Goal: Transaction & Acquisition: Purchase product/service

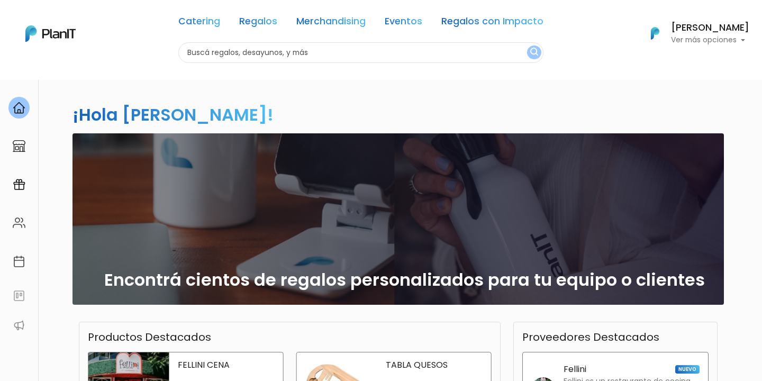
click at [716, 31] on h6 "[PERSON_NAME]" at bounding box center [710, 28] width 78 height 10
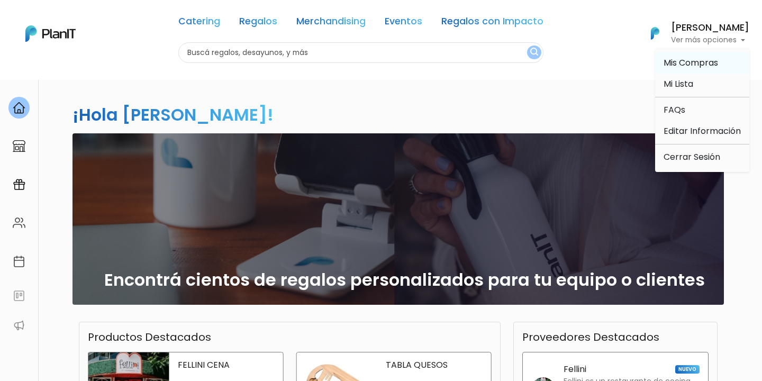
click at [684, 69] on link "Mis Compras" at bounding box center [702, 62] width 94 height 21
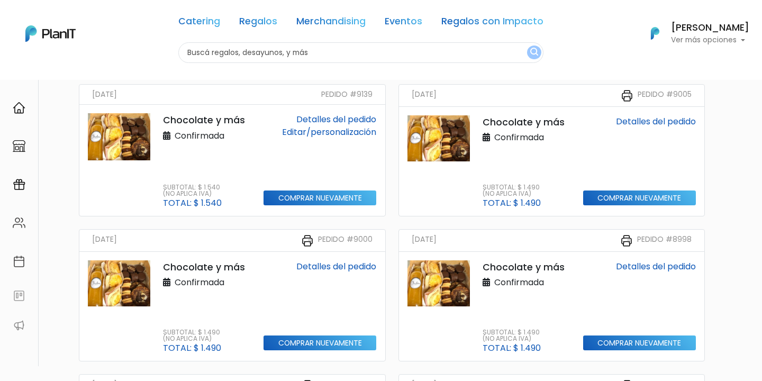
scroll to position [95, 0]
click at [339, 268] on link "Detalles del pedido" at bounding box center [336, 266] width 80 height 12
click at [320, 117] on link "Detalles del pedido" at bounding box center [336, 119] width 80 height 12
click at [330, 114] on link "Detalles del pedido" at bounding box center [336, 119] width 80 height 12
click at [337, 117] on link "Detalles del pedido" at bounding box center [336, 119] width 80 height 12
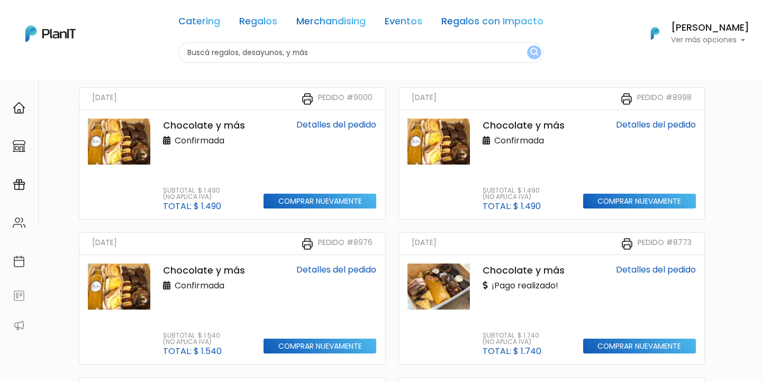
scroll to position [242, 0]
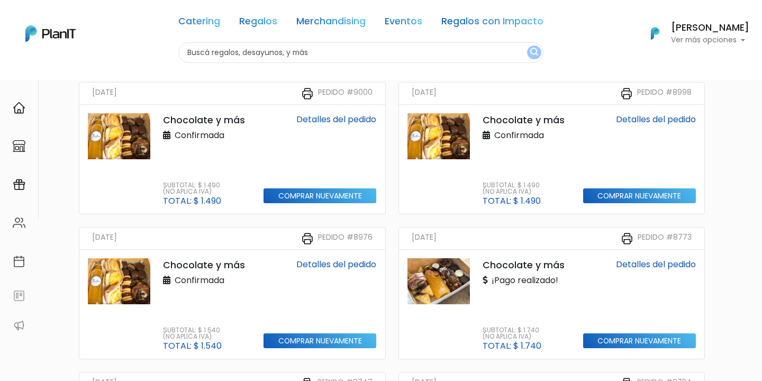
click at [344, 262] on link "Detalles del pedido" at bounding box center [336, 264] width 80 height 12
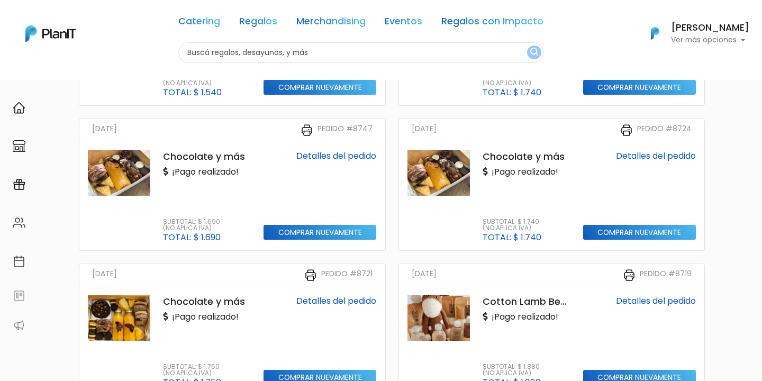
scroll to position [496, 0]
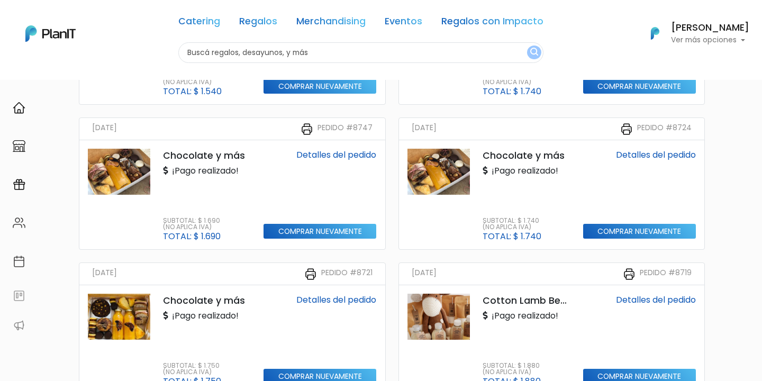
click at [340, 294] on div "Detalles del pedido" at bounding box center [319, 300] width 113 height 13
click at [340, 301] on link "Detalles del pedido" at bounding box center [336, 300] width 80 height 12
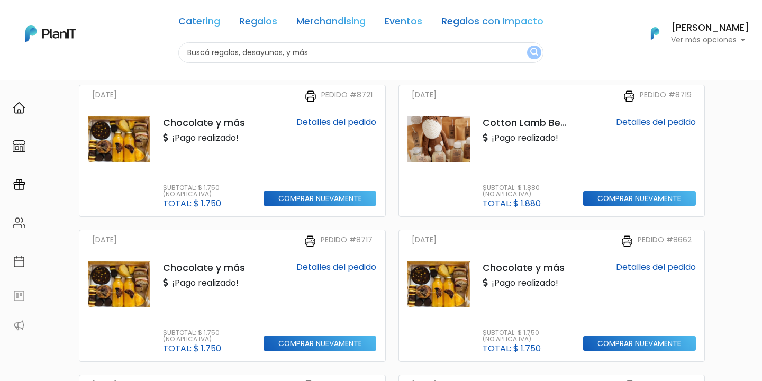
scroll to position [675, 0]
click at [342, 268] on link "Detalles del pedido" at bounding box center [336, 266] width 80 height 12
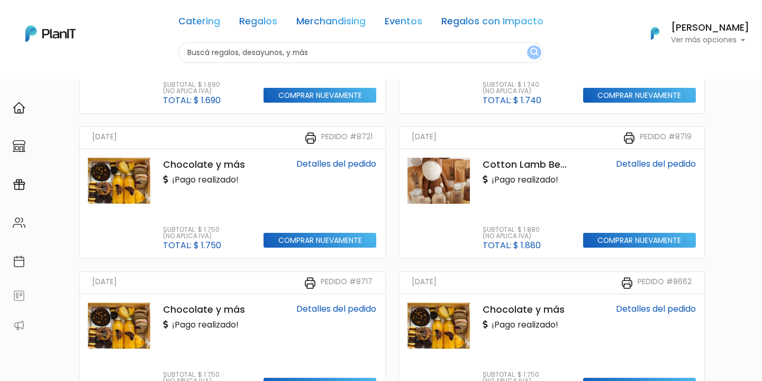
scroll to position [619, 0]
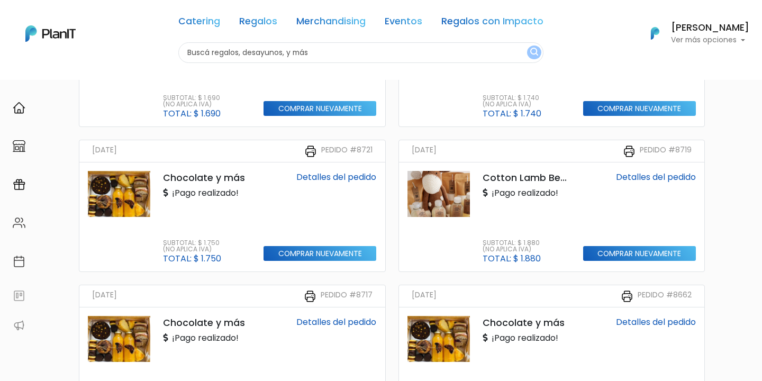
click at [319, 180] on link "Detalles del pedido" at bounding box center [336, 177] width 80 height 12
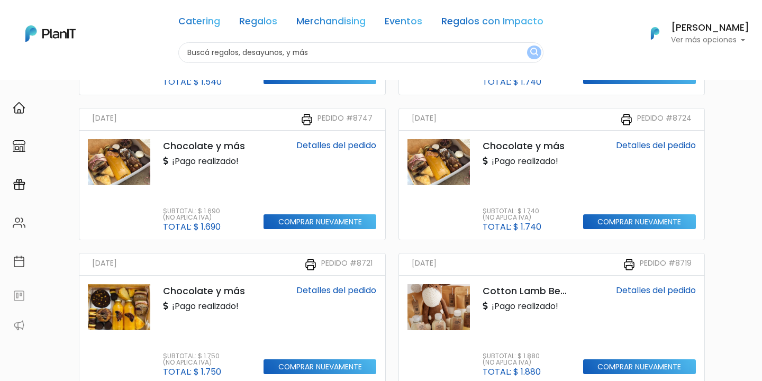
scroll to position [499, 0]
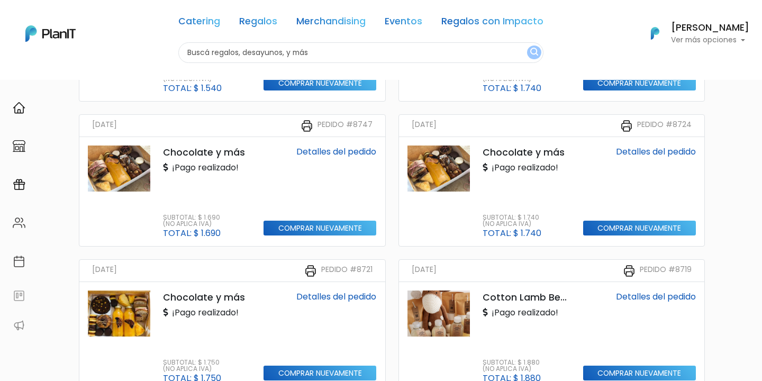
click at [333, 154] on link "Detalles del pedido" at bounding box center [336, 151] width 80 height 12
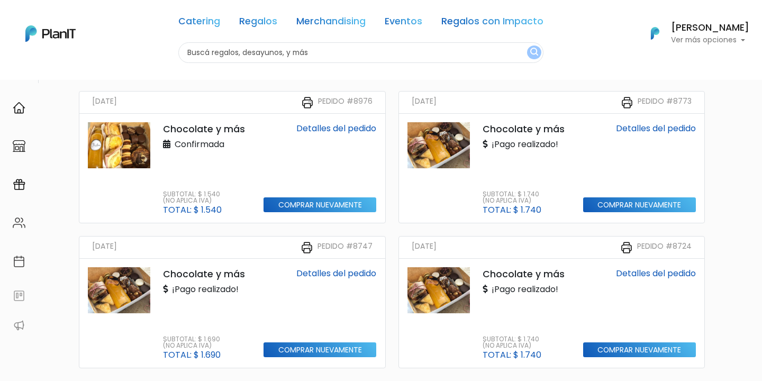
scroll to position [376, 0]
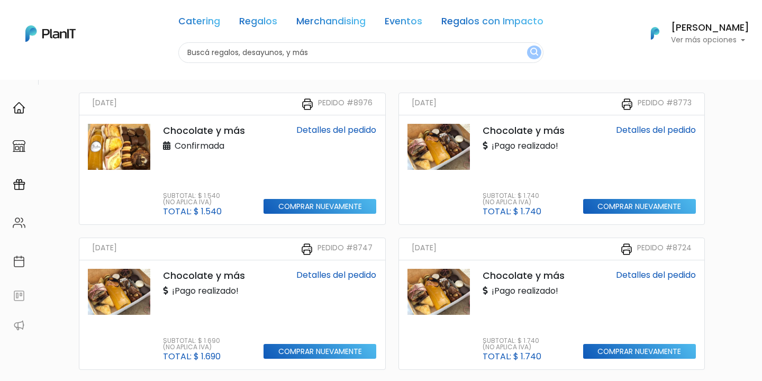
click at [674, 130] on link "Detalles del pedido" at bounding box center [656, 130] width 80 height 12
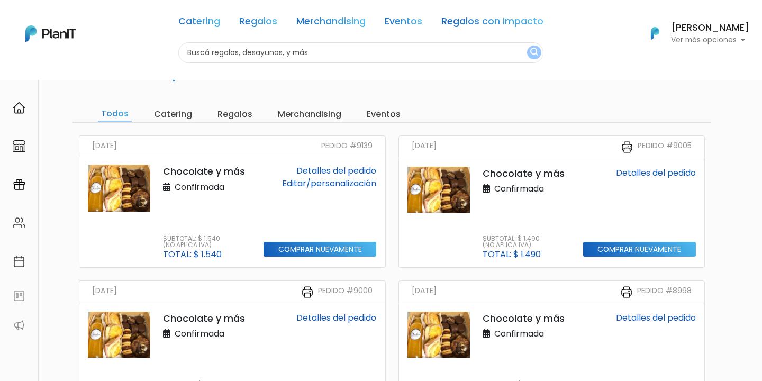
scroll to position [42, 0]
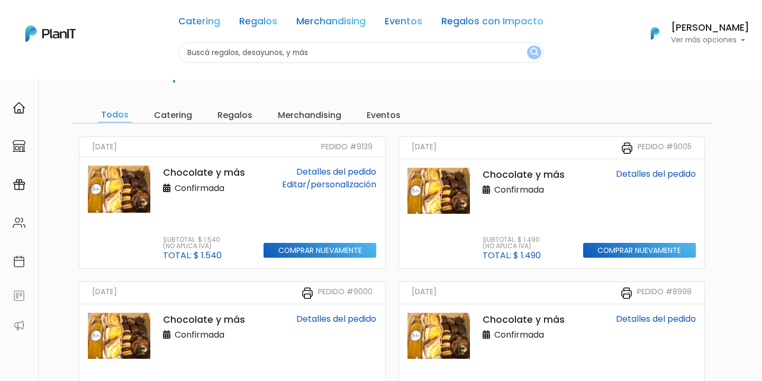
click at [330, 324] on link "Detalles del pedido" at bounding box center [336, 319] width 80 height 12
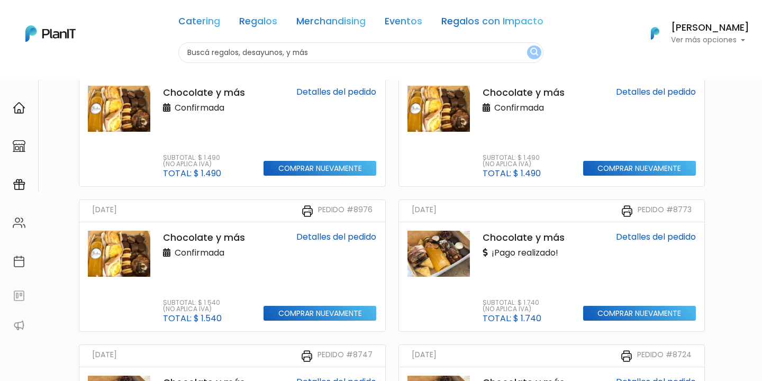
scroll to position [271, 0]
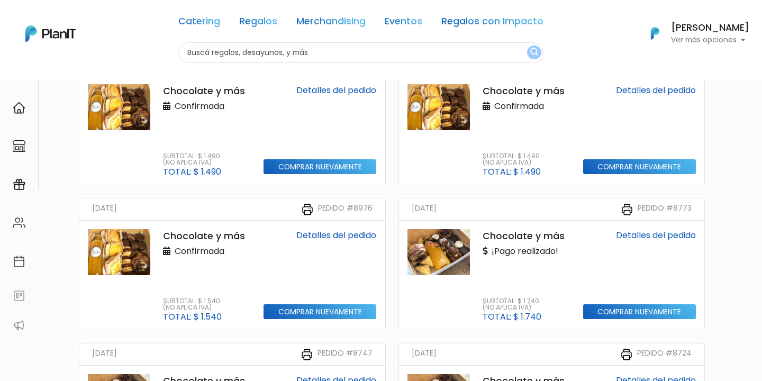
click at [325, 230] on link "Detalles del pedido" at bounding box center [336, 235] width 80 height 12
click at [326, 237] on link "Detalles del pedido" at bounding box center [336, 235] width 80 height 12
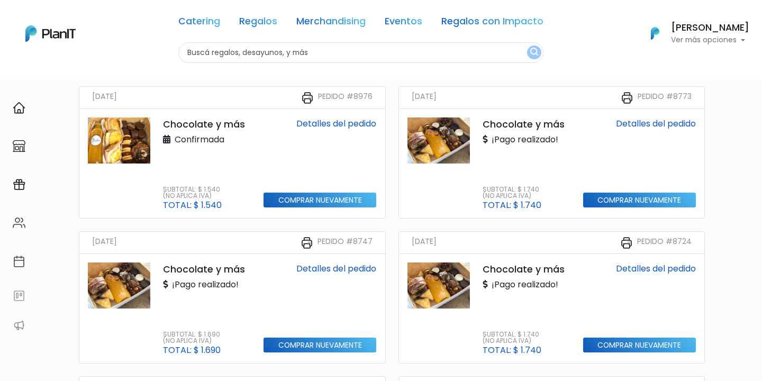
scroll to position [383, 0]
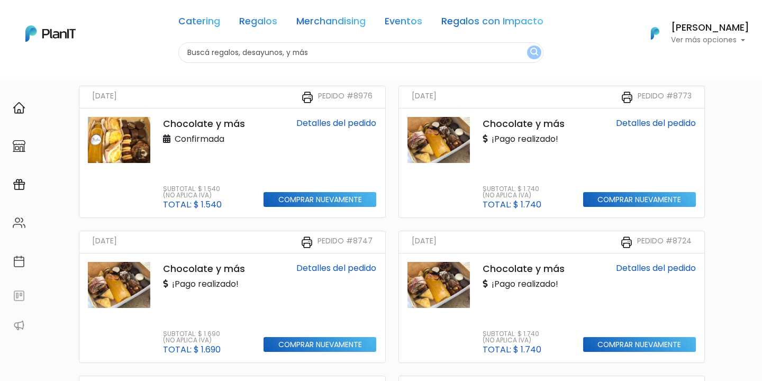
click at [335, 276] on div "Detalles del pedido Comprar nuevamente" at bounding box center [319, 308] width 125 height 92
click at [335, 271] on link "Detalles del pedido" at bounding box center [336, 268] width 80 height 12
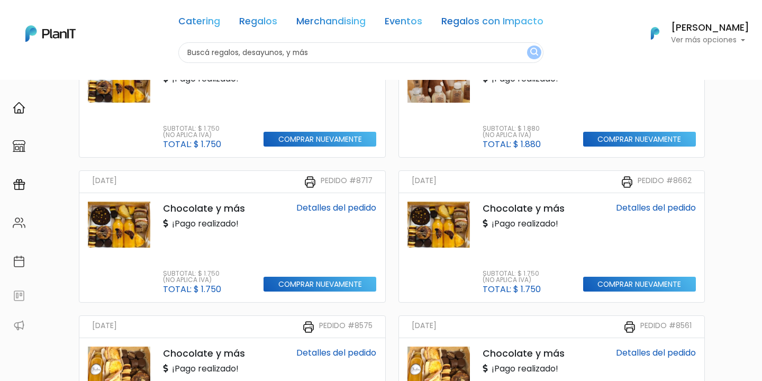
scroll to position [756, 0]
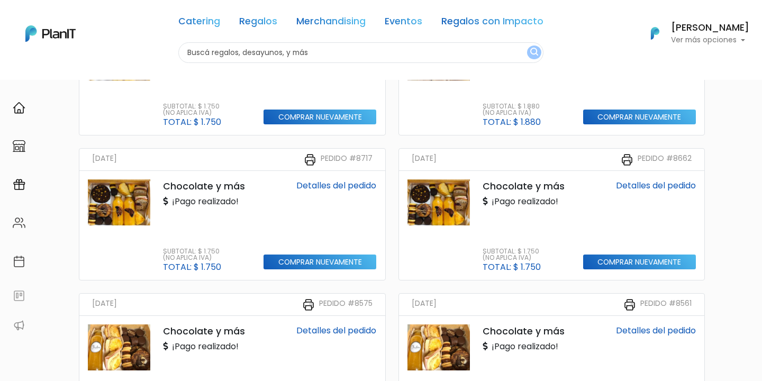
click at [330, 187] on link "Detalles del pedido" at bounding box center [336, 185] width 80 height 12
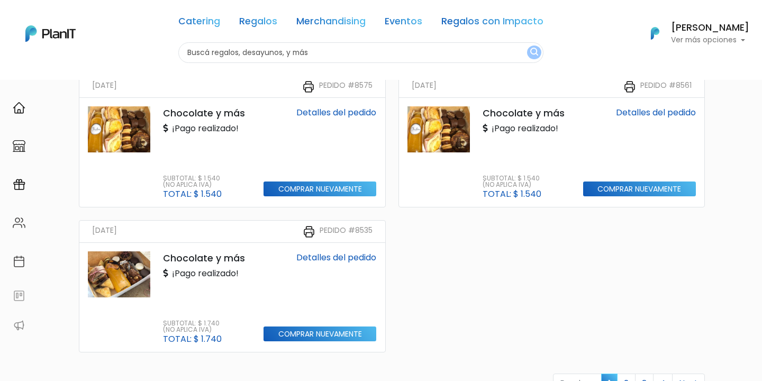
scroll to position [972, 0]
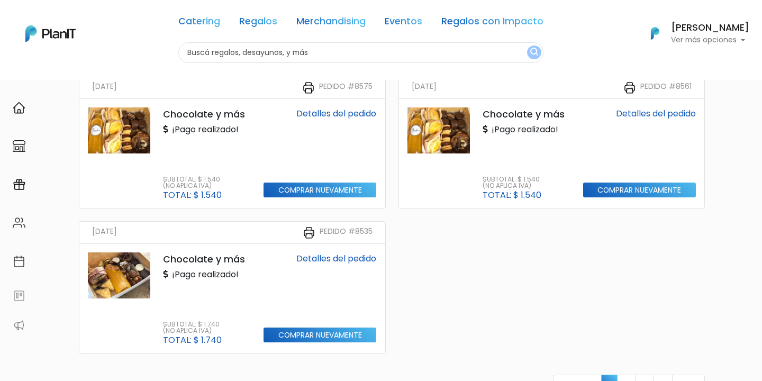
click at [320, 257] on link "Detalles del pedido" at bounding box center [336, 258] width 80 height 12
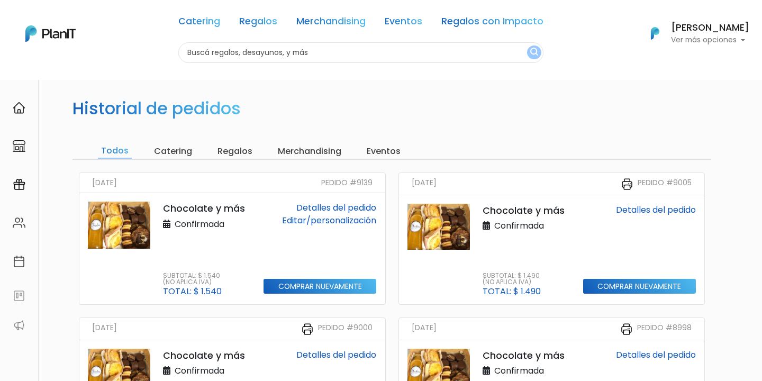
scroll to position [7, 0]
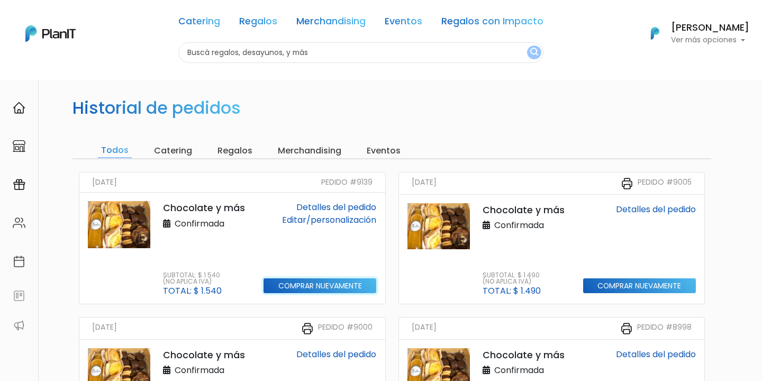
click at [290, 280] on input "Comprar nuevamente" at bounding box center [319, 285] width 113 height 15
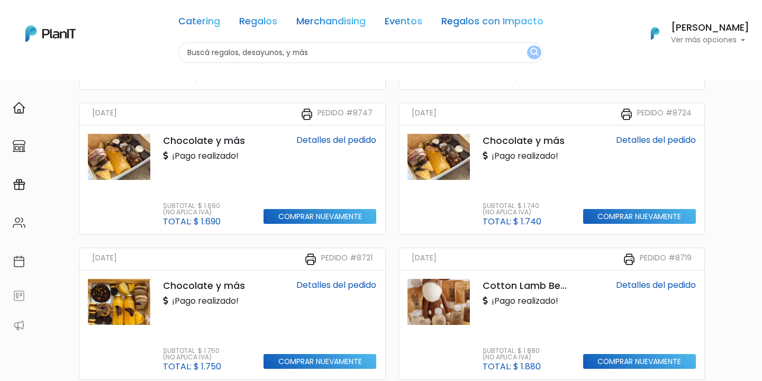
scroll to position [514, 0]
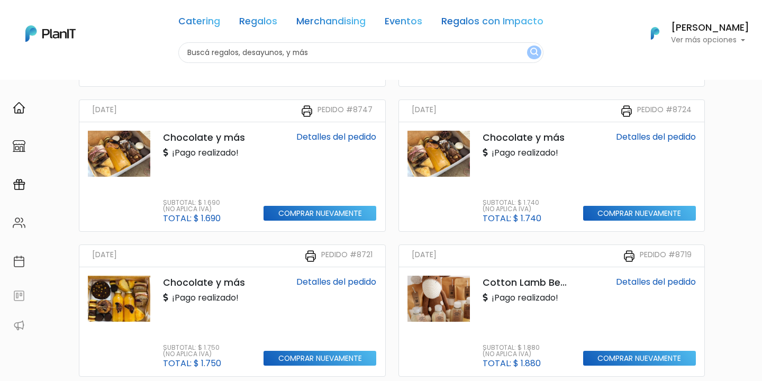
click at [332, 278] on link "Detalles del pedido" at bounding box center [336, 282] width 80 height 12
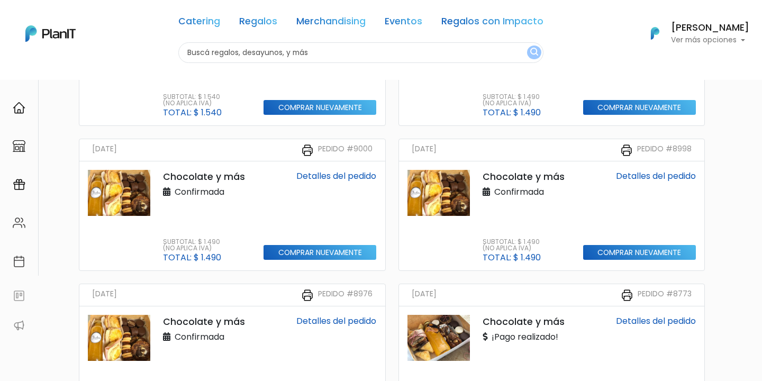
scroll to position [0, 0]
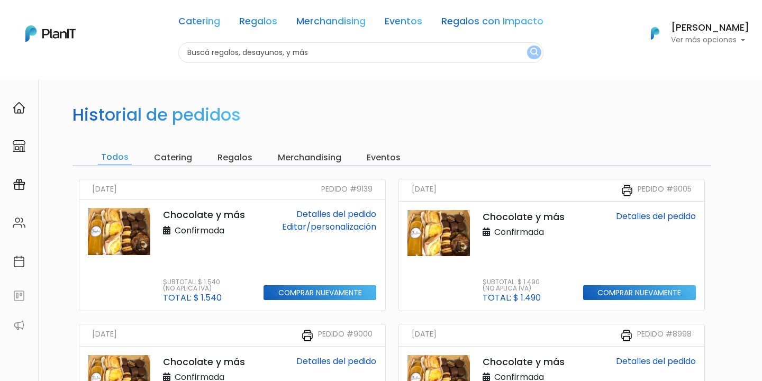
click at [325, 215] on link "Detalles del pedido" at bounding box center [336, 214] width 80 height 12
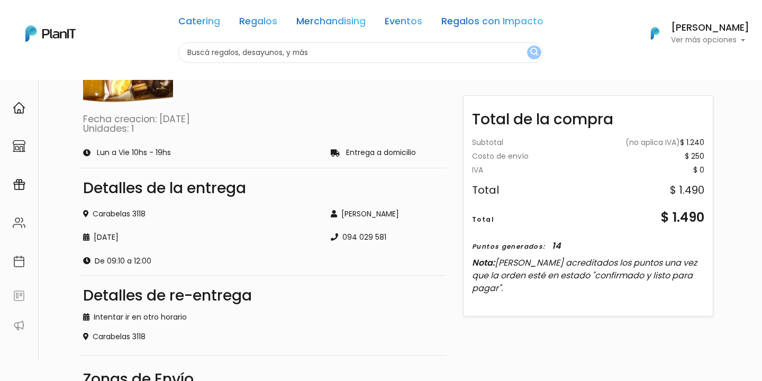
scroll to position [103, 0]
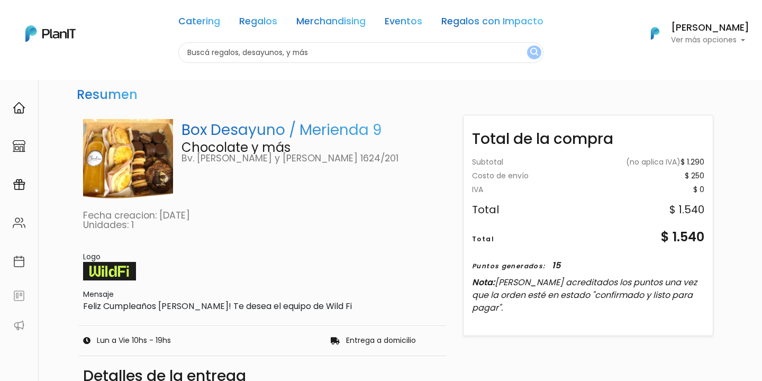
scroll to position [116, 0]
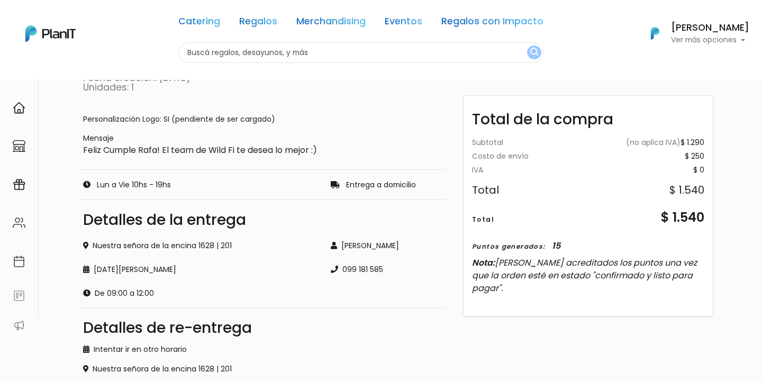
scroll to position [152, 0]
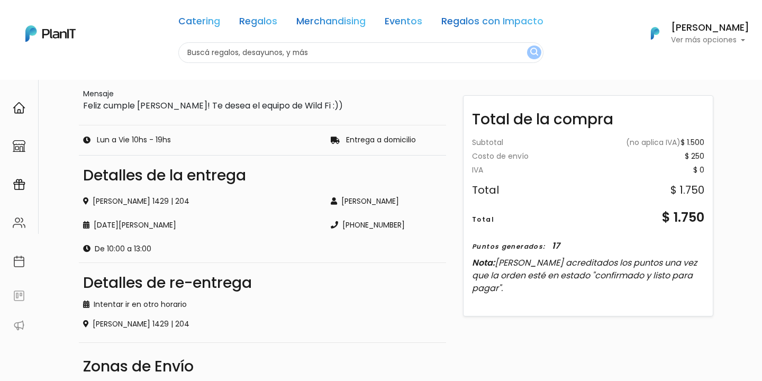
scroll to position [236, 0]
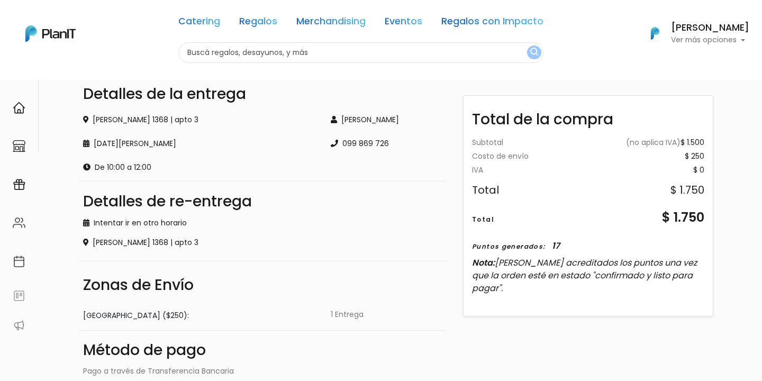
scroll to position [266, 0]
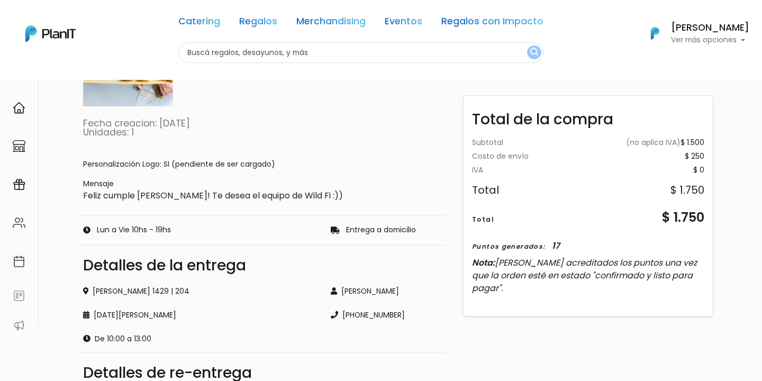
scroll to position [156, 0]
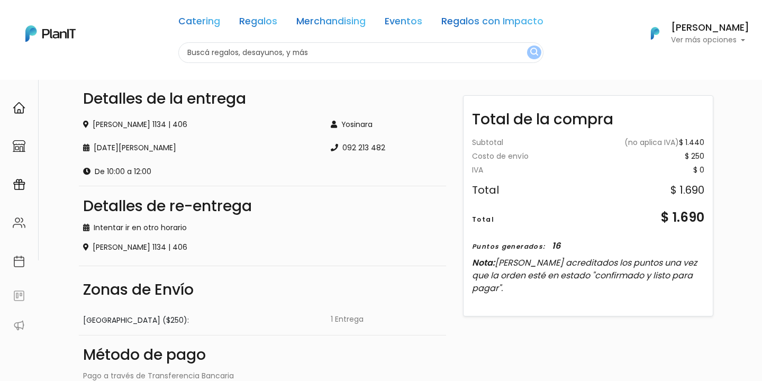
scroll to position [200, 0]
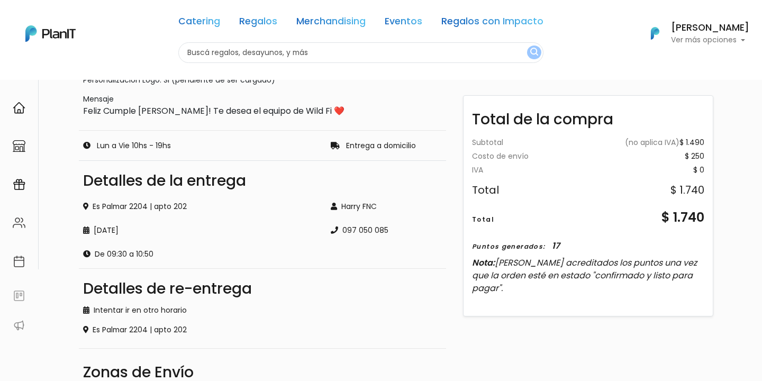
scroll to position [215, 0]
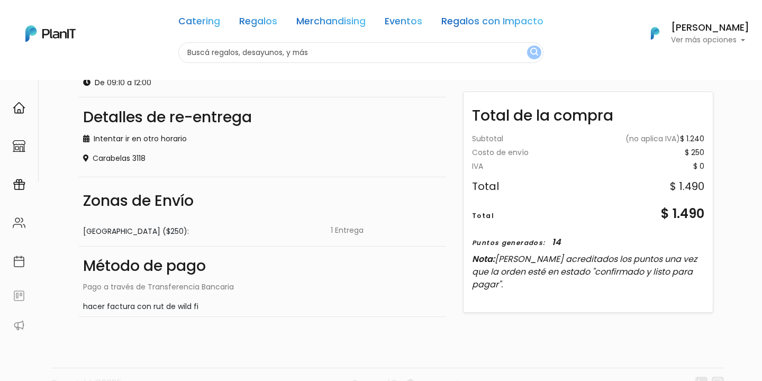
scroll to position [289, 0]
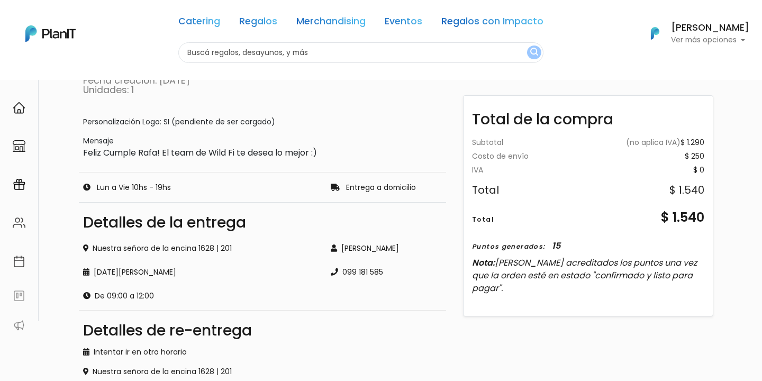
scroll to position [138, 0]
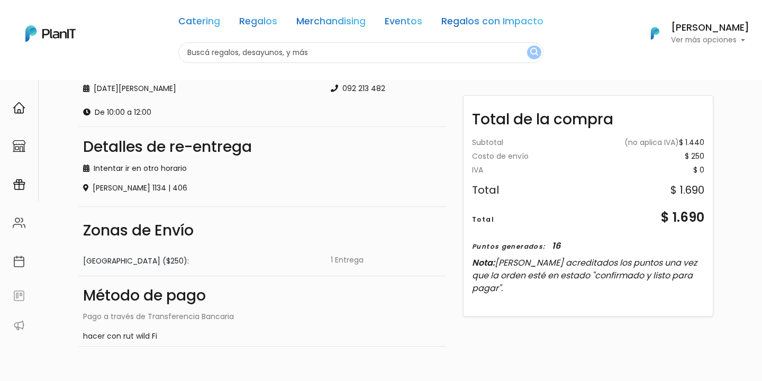
scroll to position [314, 0]
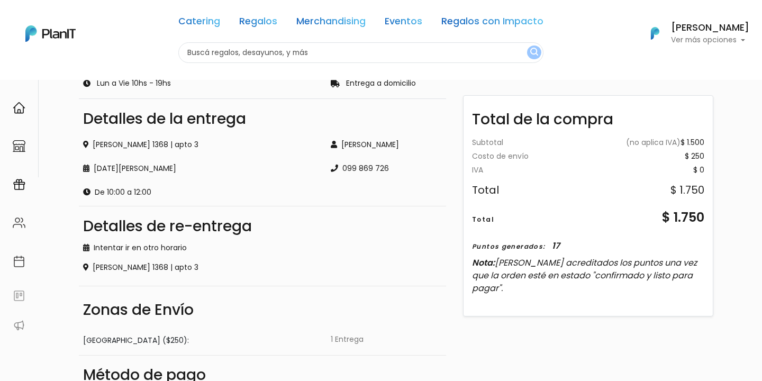
scroll to position [284, 0]
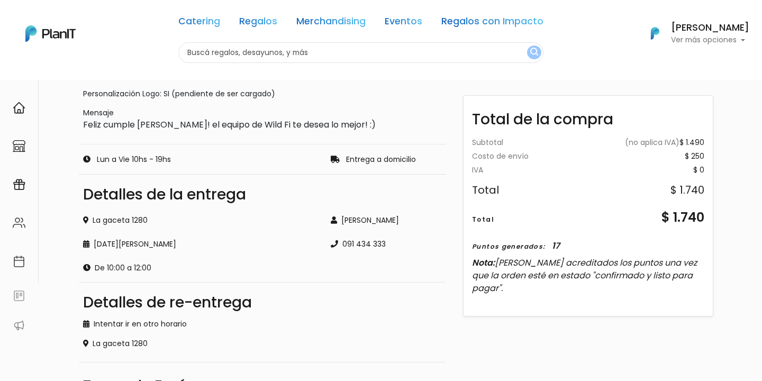
scroll to position [201, 0]
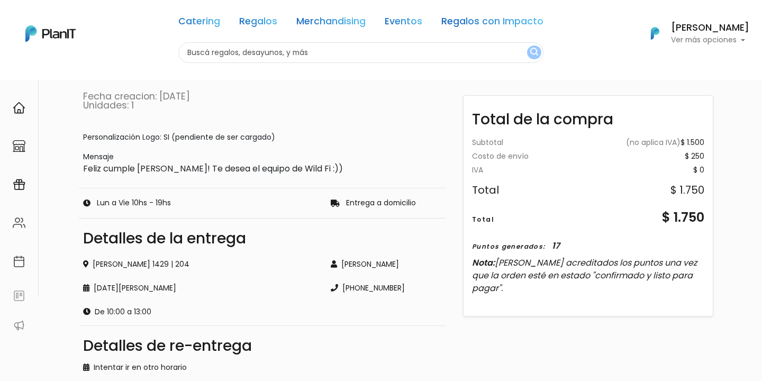
scroll to position [186, 0]
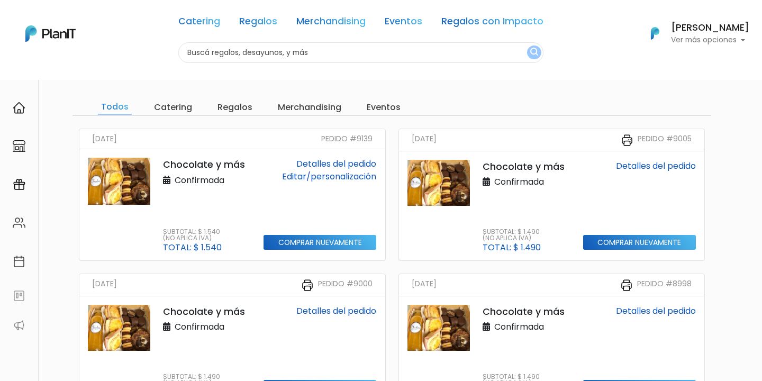
scroll to position [41, 0]
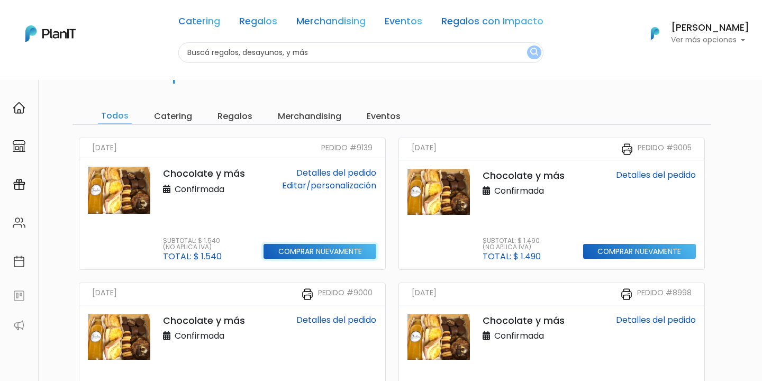
click at [313, 257] on input "Comprar nuevamente" at bounding box center [319, 251] width 113 height 15
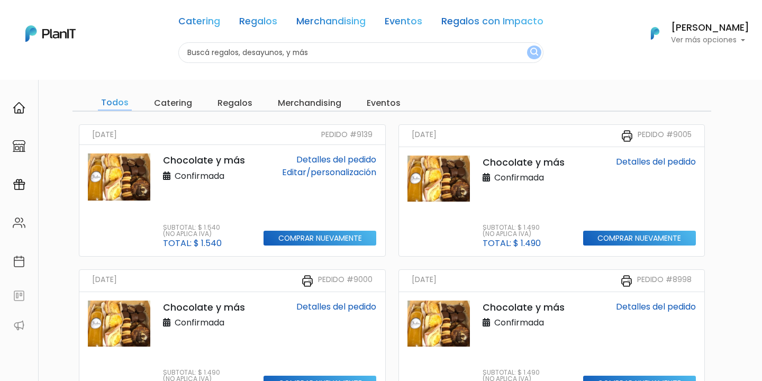
scroll to position [51, 0]
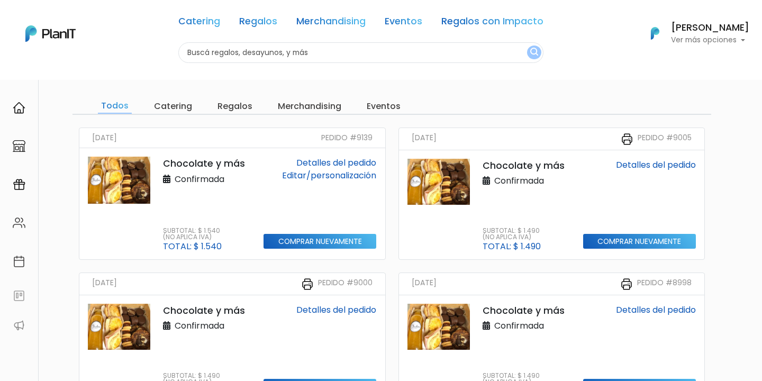
click at [321, 162] on link "Detalles del pedido" at bounding box center [336, 163] width 80 height 12
click at [311, 53] on input "text" at bounding box center [360, 52] width 365 height 21
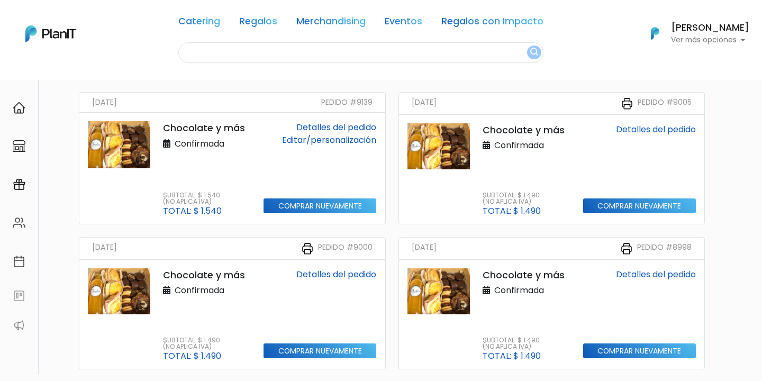
scroll to position [101, 0]
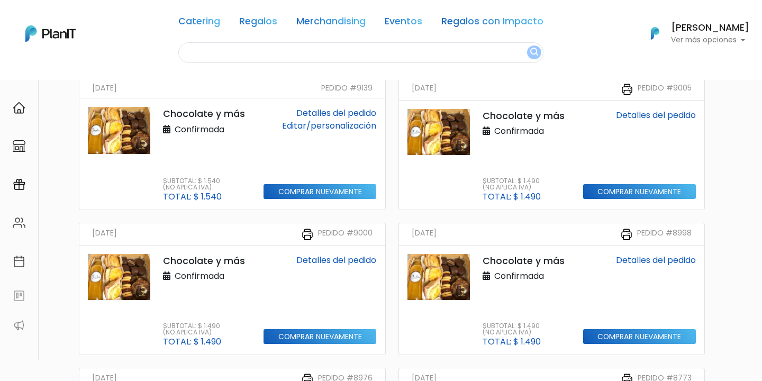
click at [331, 262] on link "Detalles del pedido" at bounding box center [336, 260] width 80 height 12
click at [330, 193] on input "Comprar nuevamente" at bounding box center [319, 191] width 113 height 15
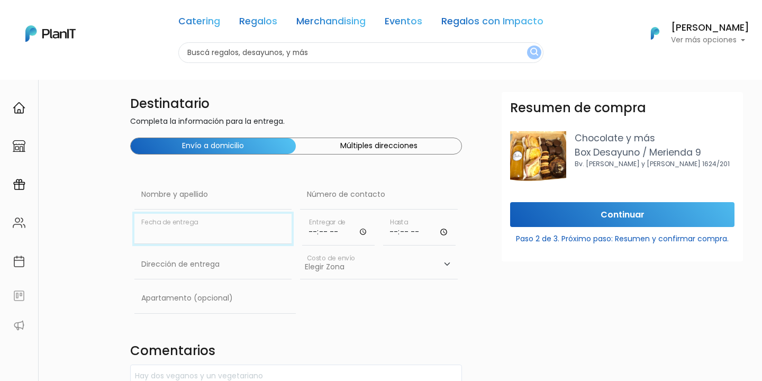
click at [172, 214] on input "text" at bounding box center [213, 229] width 158 height 30
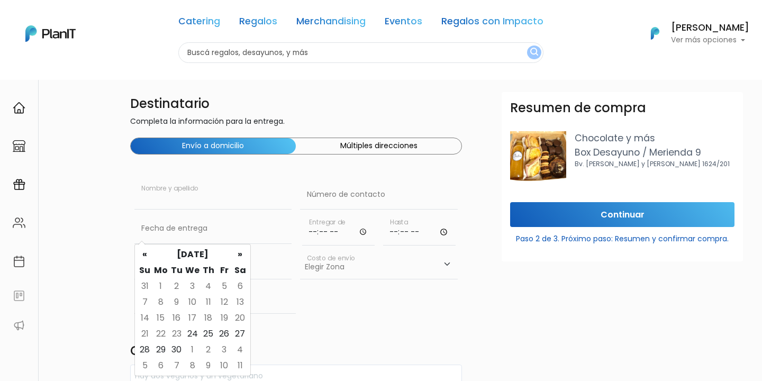
click at [173, 204] on input "text" at bounding box center [213, 195] width 158 height 30
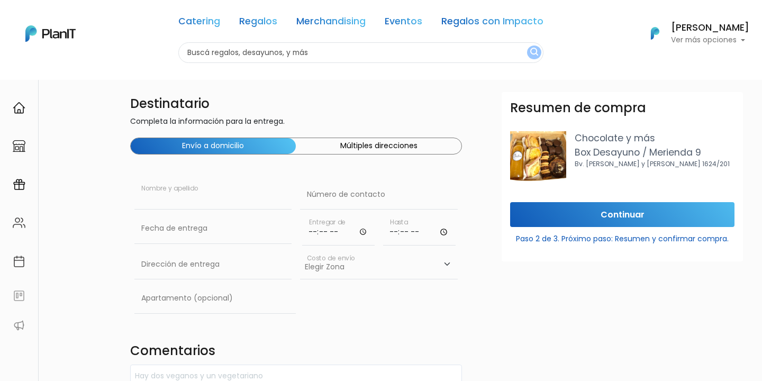
click at [196, 185] on input "text" at bounding box center [213, 195] width 158 height 30
click at [167, 210] on div "Nombre y apellido" at bounding box center [213, 197] width 158 height 34
click at [208, 205] on input "text" at bounding box center [213, 195] width 158 height 30
click at [378, 221] on div "Entregar de" at bounding box center [338, 232] width 81 height 36
click at [377, 207] on input "text" at bounding box center [379, 195] width 158 height 30
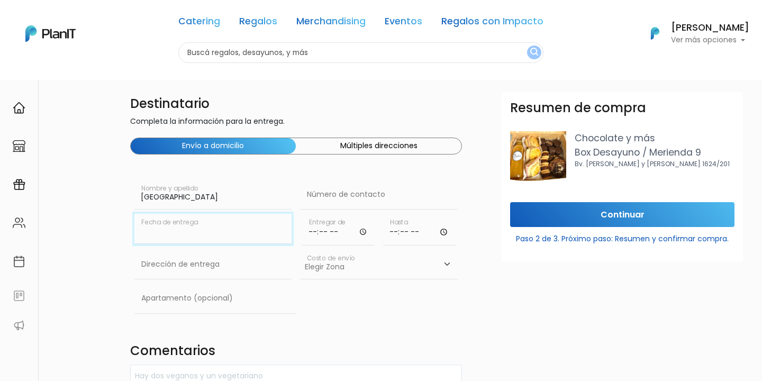
click at [217, 233] on input "text" at bounding box center [213, 229] width 158 height 30
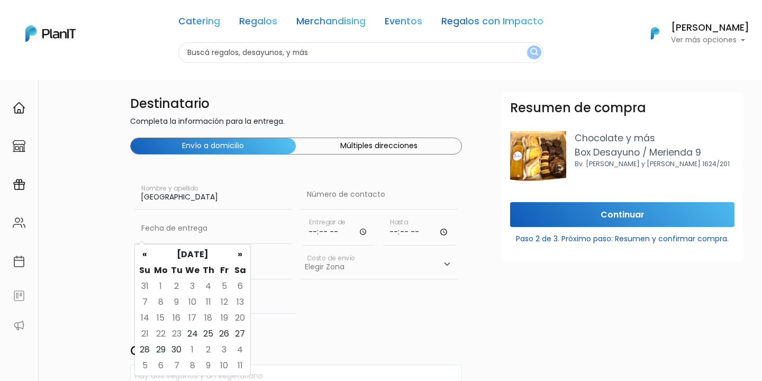
click at [196, 194] on input "[GEOGRAPHIC_DATA]" at bounding box center [213, 195] width 158 height 30
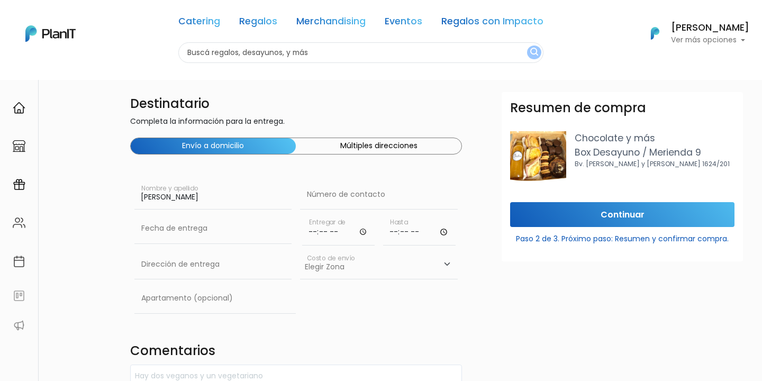
type input "[PERSON_NAME]"
click at [160, 230] on input "text" at bounding box center [213, 229] width 158 height 30
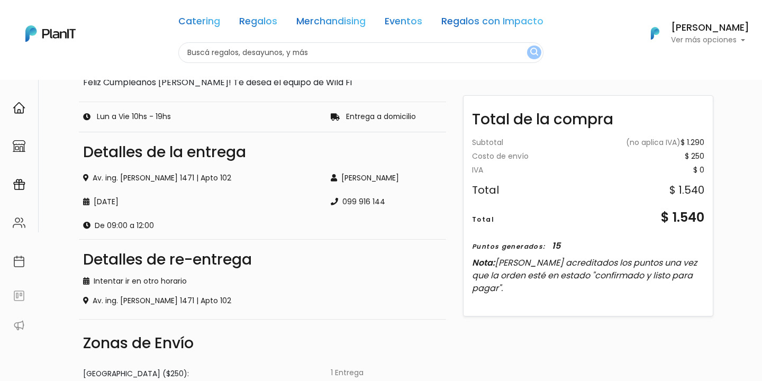
scroll to position [230, 0]
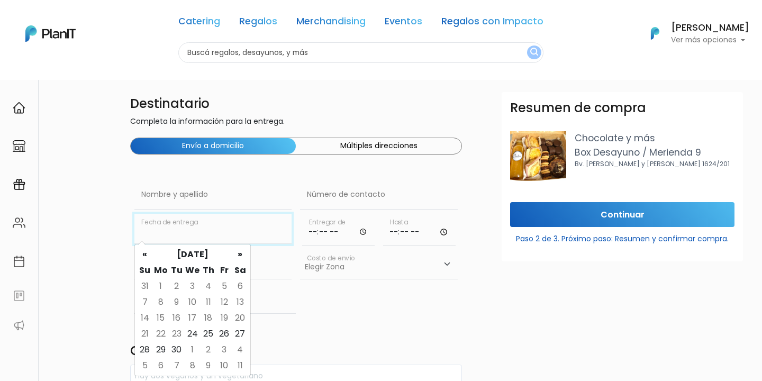
click at [234, 214] on input "text" at bounding box center [213, 229] width 158 height 30
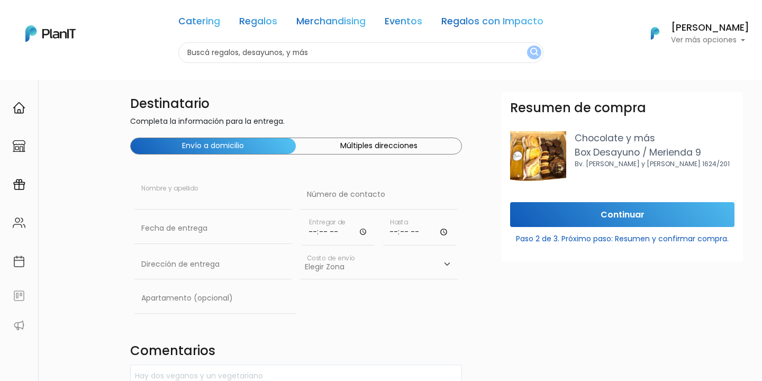
click at [221, 202] on input "text" at bounding box center [213, 195] width 158 height 30
type input "Valentina P"
click at [201, 197] on input "Valentina P" at bounding box center [213, 195] width 158 height 30
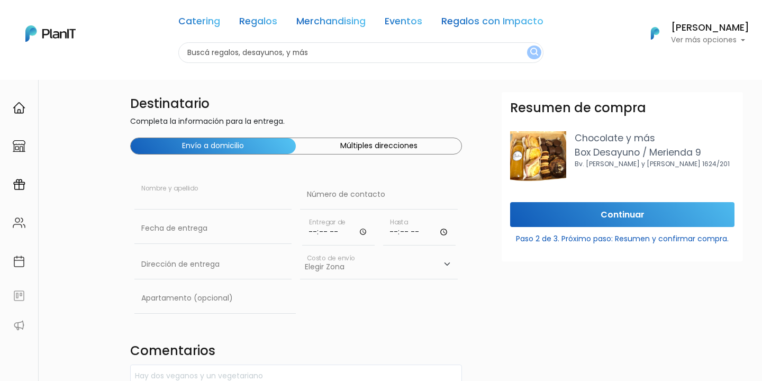
paste input "Florencia Paradela"
type input "Florencia Paradela"
click at [354, 195] on input "text" at bounding box center [379, 195] width 158 height 30
click at [244, 232] on input "text" at bounding box center [213, 229] width 158 height 30
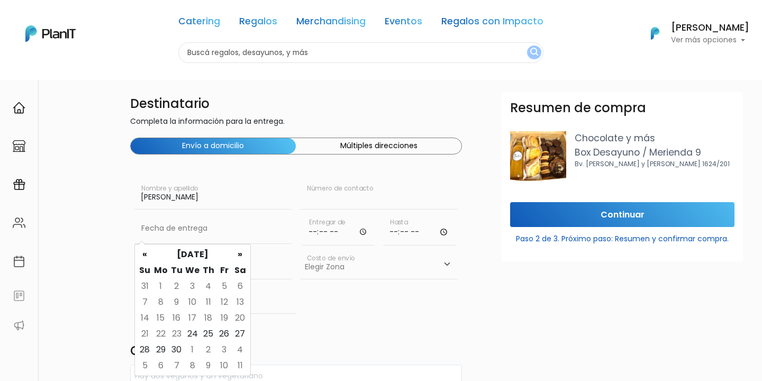
click at [346, 196] on input "text" at bounding box center [379, 195] width 158 height 30
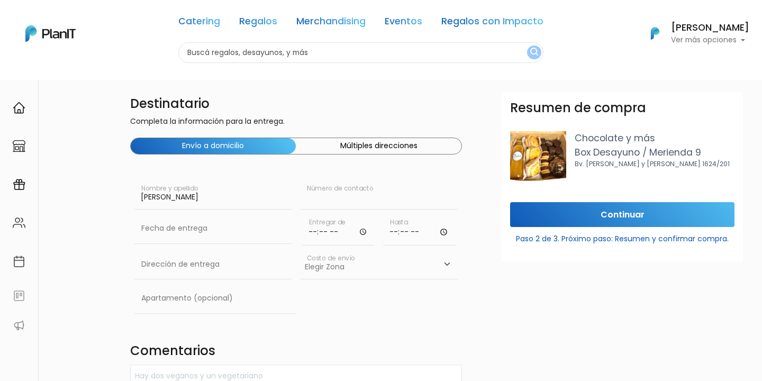
paste input "099 210 805"
type input "099 210 805"
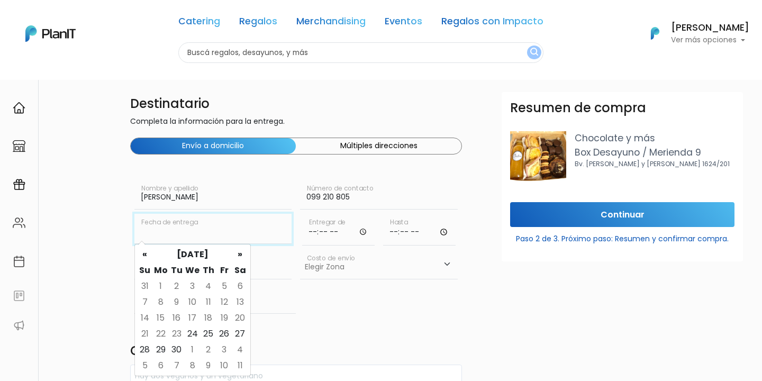
click at [220, 231] on input "text" at bounding box center [213, 229] width 158 height 30
click at [223, 335] on td "26" at bounding box center [224, 334] width 16 height 16
type input "26/09/2025"
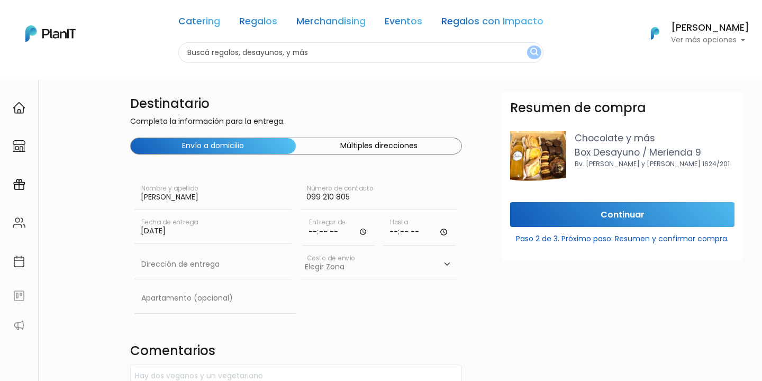
click at [310, 230] on input "time" at bounding box center [338, 230] width 72 height 32
type input "09:00"
click at [387, 233] on input "time" at bounding box center [419, 230] width 72 height 32
type input "11:00"
click at [230, 233] on input "26/09/2025" at bounding box center [213, 229] width 158 height 30
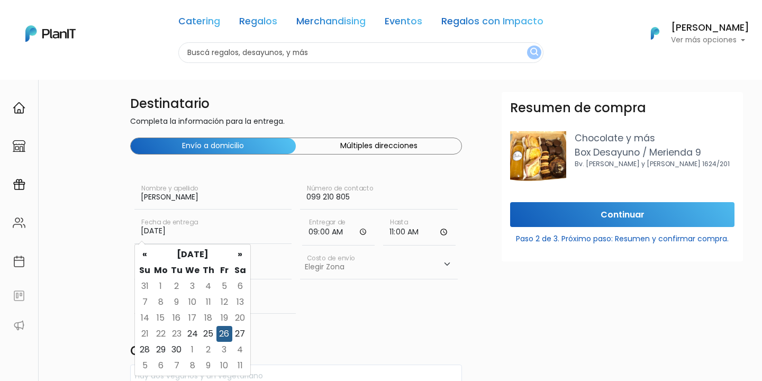
click at [326, 256] on select "Elegir Zona Zona américa- $600 Oficina- $0 Montevideo- $250" at bounding box center [379, 265] width 158 height 30
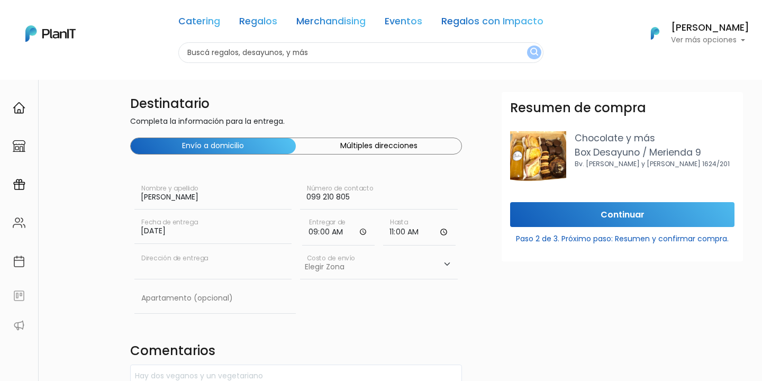
click at [213, 259] on input "text" at bounding box center [213, 265] width 158 height 30
paste input "Juan Pablo Laguna 3474 apto 003"
type input "Juan Pablo Laguna 3474 apto 003"
click at [428, 268] on select "Elegir Zona Zona américa- $600 Oficina- $0 Montevideo- $250" at bounding box center [379, 265] width 158 height 30
click at [380, 272] on select "Elegir Zona Zona américa- $600 Oficina- $0 Montevideo- $250" at bounding box center [379, 265] width 158 height 30
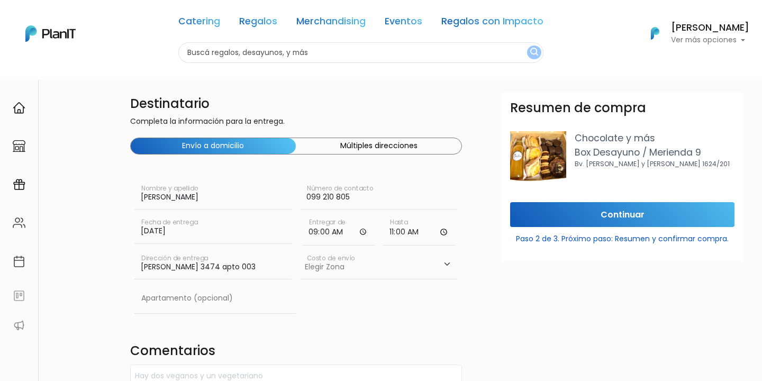
select select "10"
click at [210, 302] on input "text" at bounding box center [215, 299] width 162 height 30
click at [357, 292] on div "Apartamento (opcional)" at bounding box center [296, 301] width 332 height 34
click at [237, 294] on input "text" at bounding box center [215, 299] width 162 height 30
type input "003"
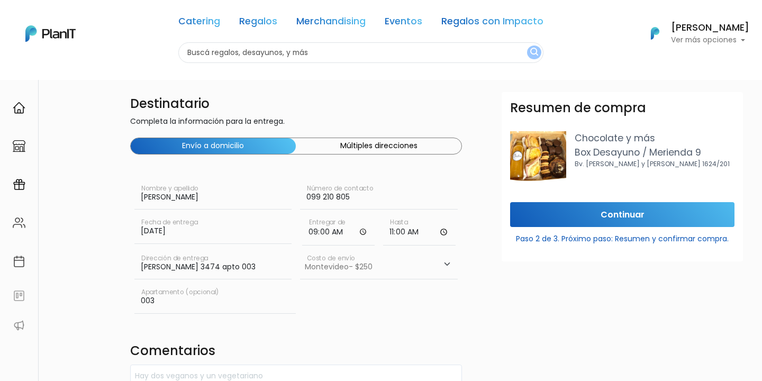
click at [323, 328] on div "Destinatario Completa la información para la entrega. Envío a domicilio Múltipl…" at bounding box center [296, 370] width 345 height 556
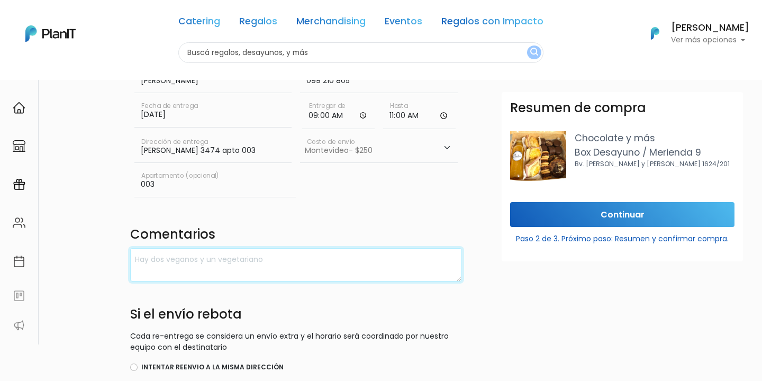
click at [303, 265] on textarea at bounding box center [296, 264] width 332 height 33
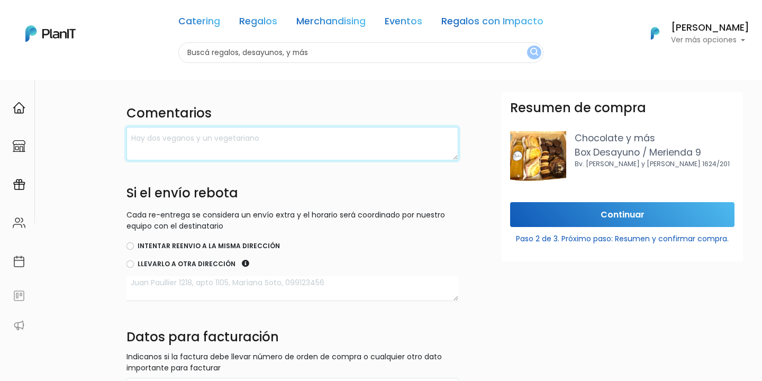
scroll to position [238, 4]
click at [185, 241] on label "Intentar reenvio a la misma dirección" at bounding box center [209, 246] width 142 height 10
click at [134, 242] on input "Intentar reenvio a la misma dirección" at bounding box center [129, 245] width 7 height 7
radio input "true"
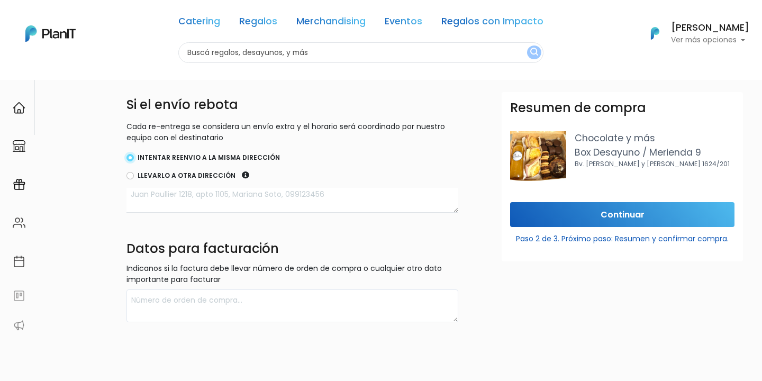
scroll to position [365, 4]
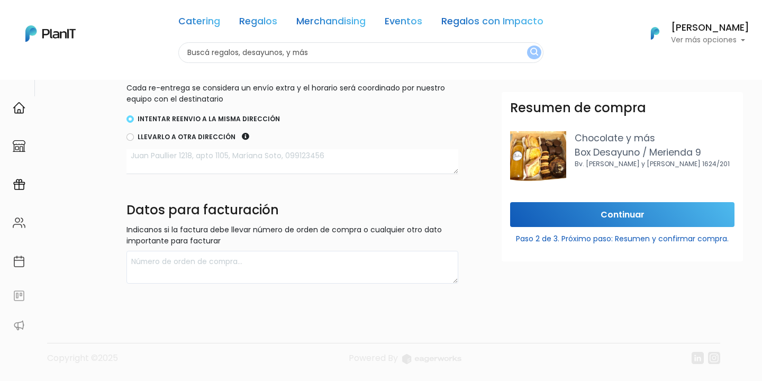
click at [222, 151] on textarea at bounding box center [292, 161] width 332 height 25
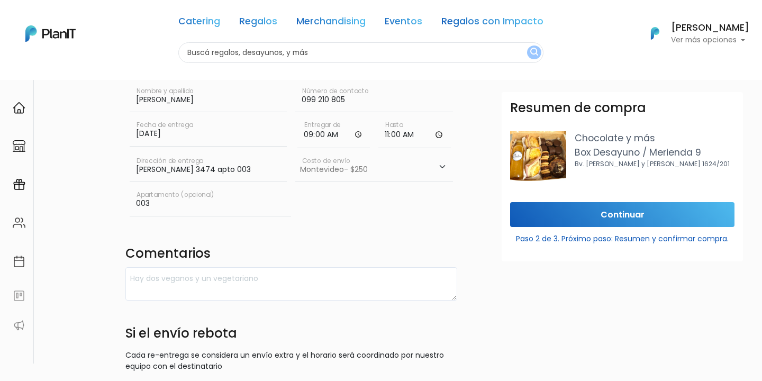
scroll to position [0, 0]
drag, startPoint x: 262, startPoint y: 176, endPoint x: 129, endPoint y: 169, distance: 133.5
click at [130, 169] on input "Juan Pablo Laguna 3474 apto 003" at bounding box center [209, 167] width 158 height 30
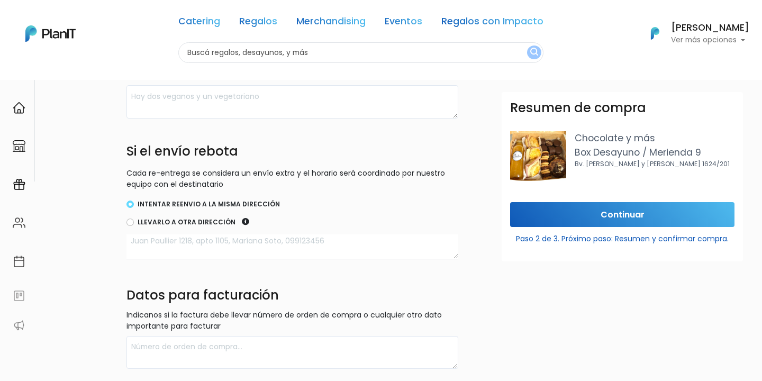
scroll to position [280, 4]
click at [228, 102] on textarea at bounding box center [292, 101] width 332 height 33
click at [226, 253] on textarea at bounding box center [292, 246] width 332 height 25
paste textarea "Juan Pablo Laguna 3474 apto 003"
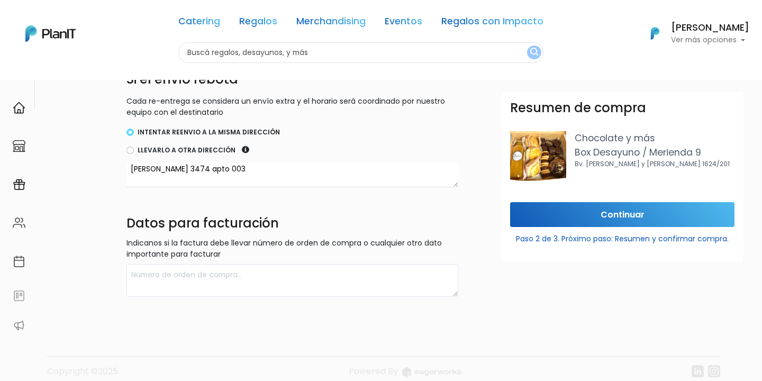
type textarea "Juan Pablo Laguna 3474 apto 003"
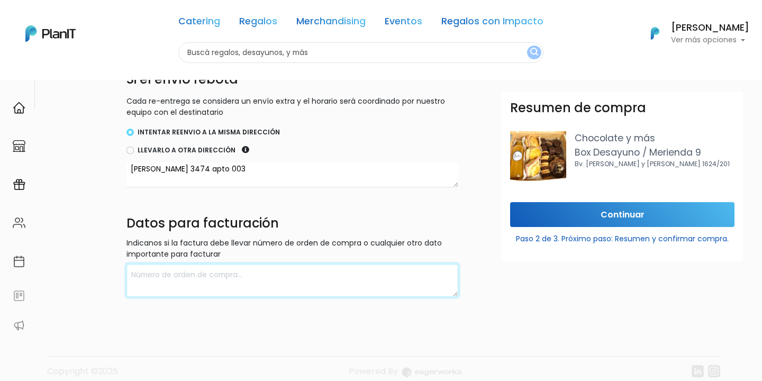
click at [228, 276] on textarea at bounding box center [292, 280] width 332 height 33
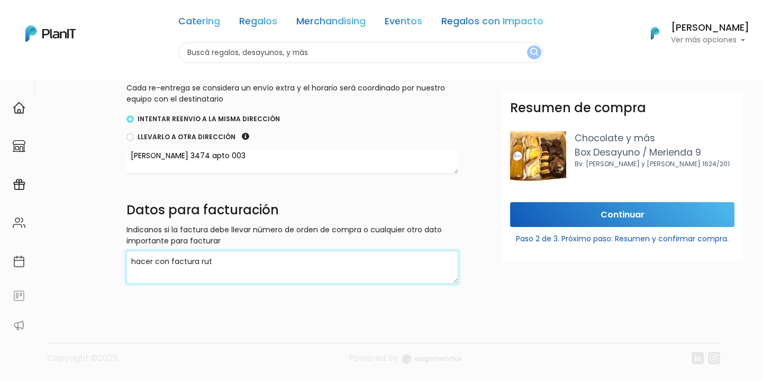
type textarea "hacer con factura rut"
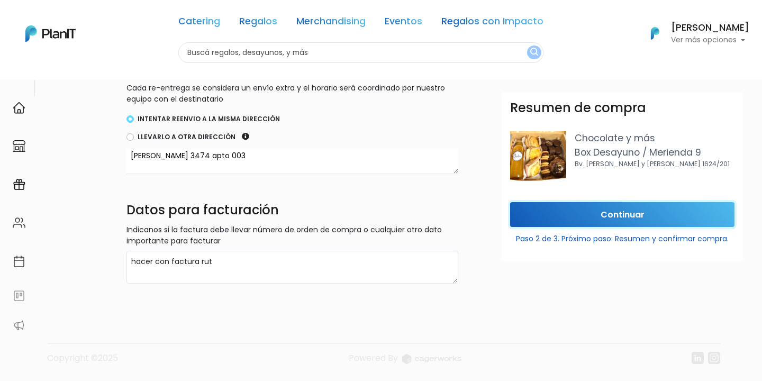
click at [600, 208] on input "Continuar" at bounding box center [622, 214] width 224 height 25
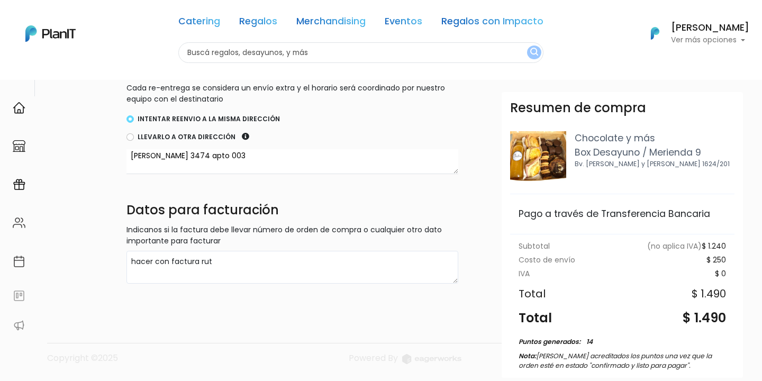
scroll to position [93, 0]
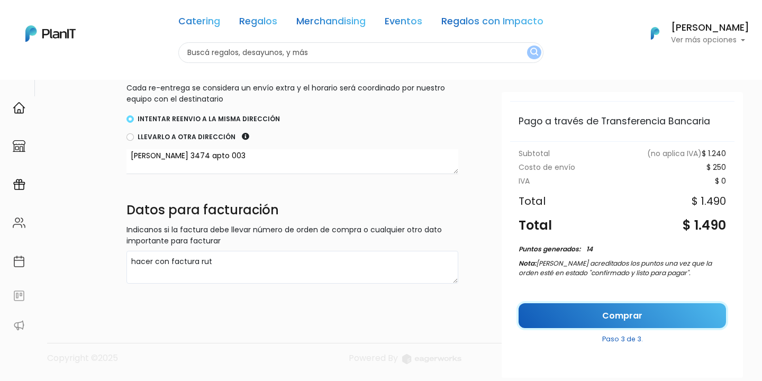
click at [558, 310] on link "Comprar" at bounding box center [622, 315] width 207 height 25
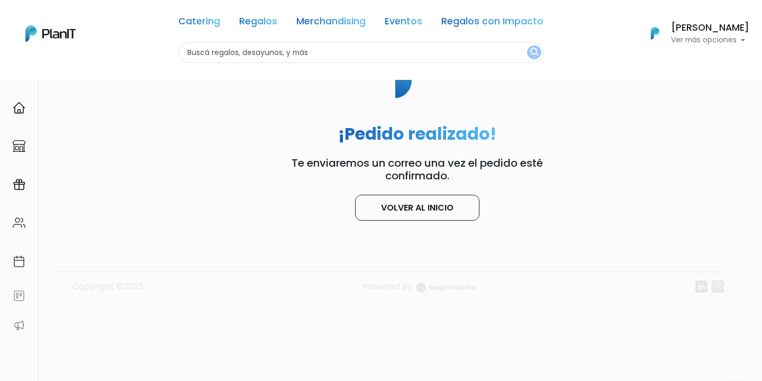
click at [421, 194] on div "¡Pedido realizado! Te enviaremos un correo una vez el pedido esté confirmado. V…" at bounding box center [417, 126] width 370 height 187
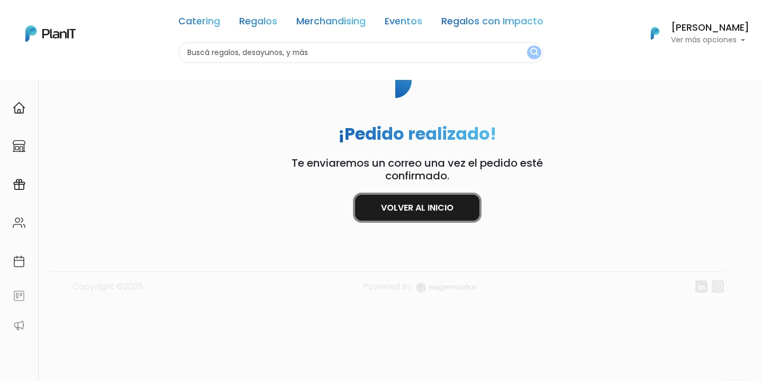
click at [424, 203] on link "Volver al inicio" at bounding box center [417, 208] width 124 height 26
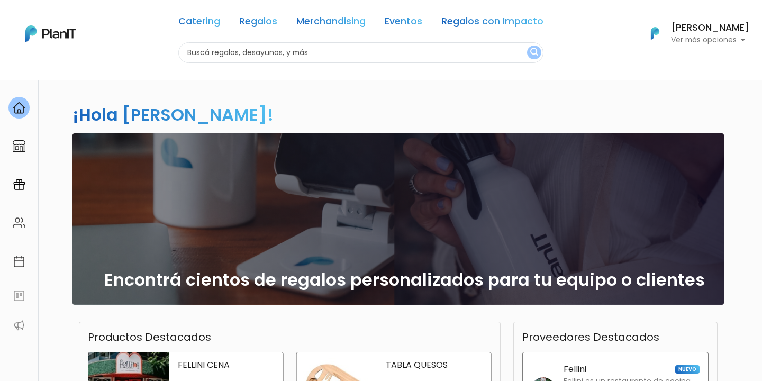
click at [703, 26] on h6 "[PERSON_NAME]" at bounding box center [710, 28] width 78 height 10
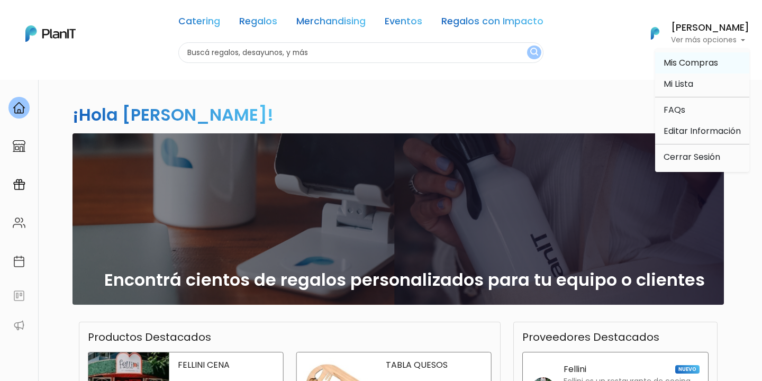
click at [688, 53] on link "Mis Compras" at bounding box center [702, 62] width 94 height 21
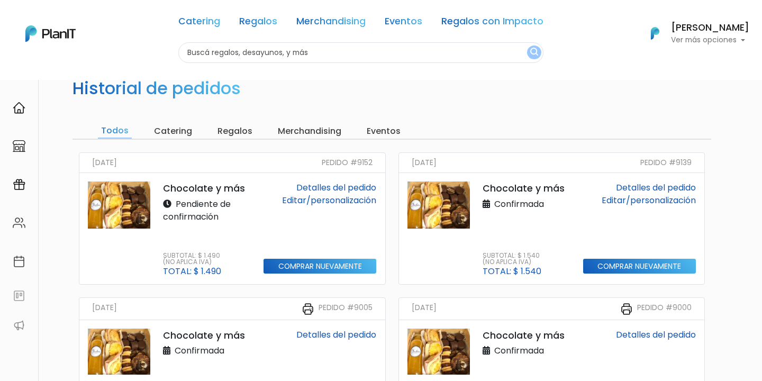
scroll to position [35, 0]
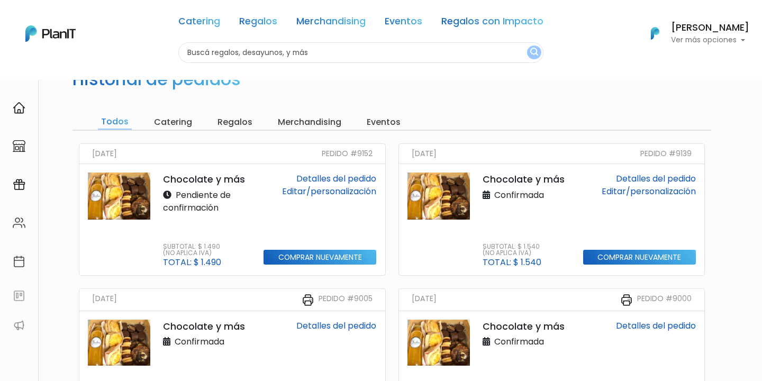
click at [349, 179] on link "Detalles del pedido" at bounding box center [336, 178] width 80 height 12
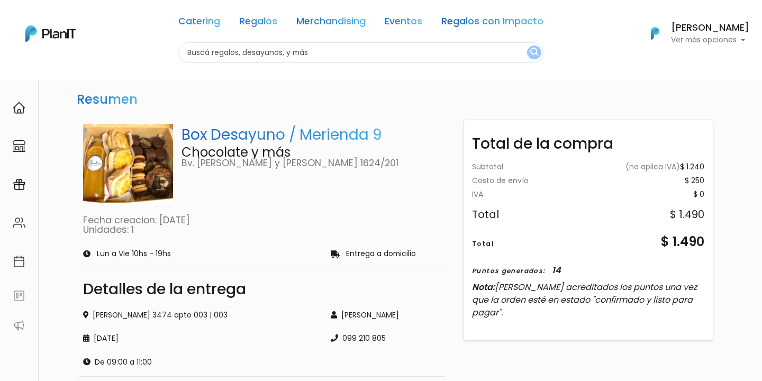
click at [759, 35] on div "Catering Regalos Merchandising Eventos Regalos con Impacto Catering Regalos Mer…" at bounding box center [381, 33] width 762 height 59
click at [704, 37] on p "Ver más opciones" at bounding box center [710, 40] width 78 height 7
click at [687, 73] on link "Mis Compras" at bounding box center [702, 62] width 94 height 21
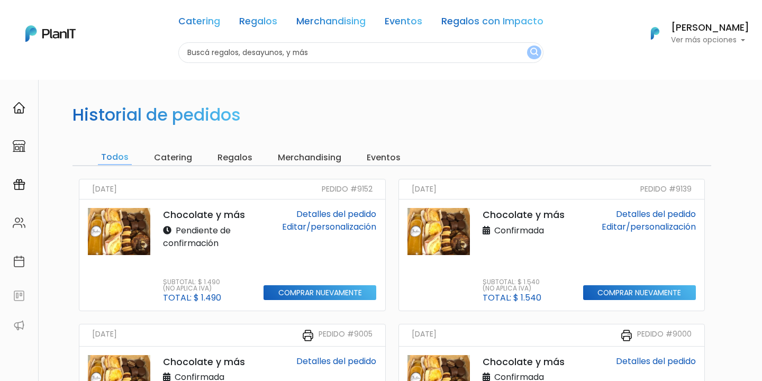
click at [317, 216] on link "Detalles del pedido" at bounding box center [336, 214] width 80 height 12
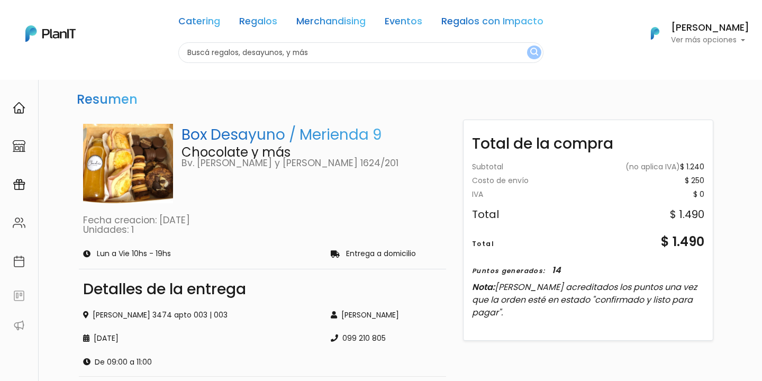
click at [721, 48] on div "Catering Regalos Merchandising Eventos Regalos con Impacto Catering Regalos Mer…" at bounding box center [381, 33] width 762 height 59
click at [717, 42] on p "Ver más opciones" at bounding box center [710, 40] width 78 height 7
click at [674, 58] on span "Mis Compras" at bounding box center [690, 63] width 54 height 12
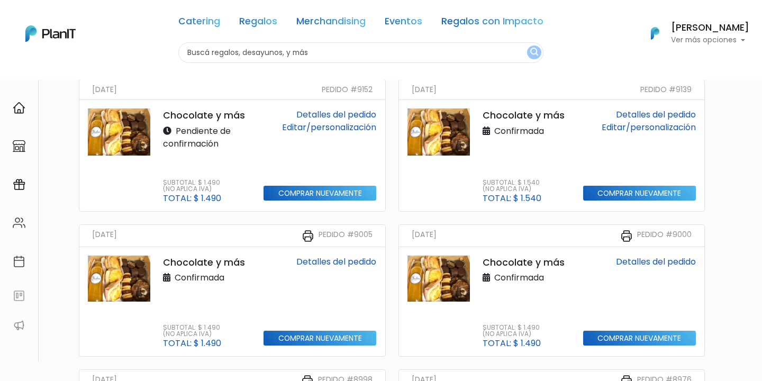
scroll to position [98, 0]
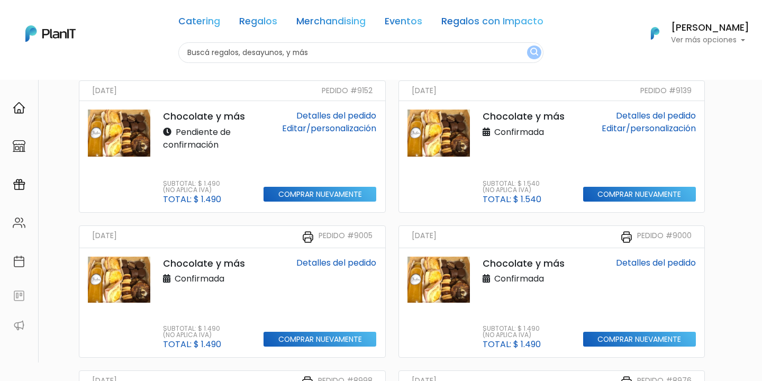
click at [298, 132] on link "Editar/personalización" at bounding box center [329, 128] width 94 height 12
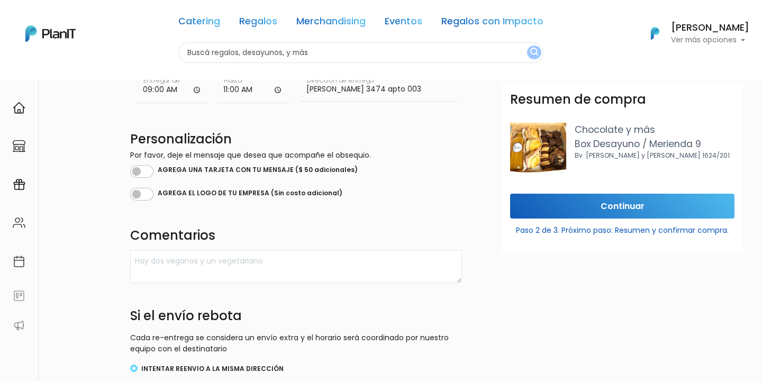
scroll to position [63, 0]
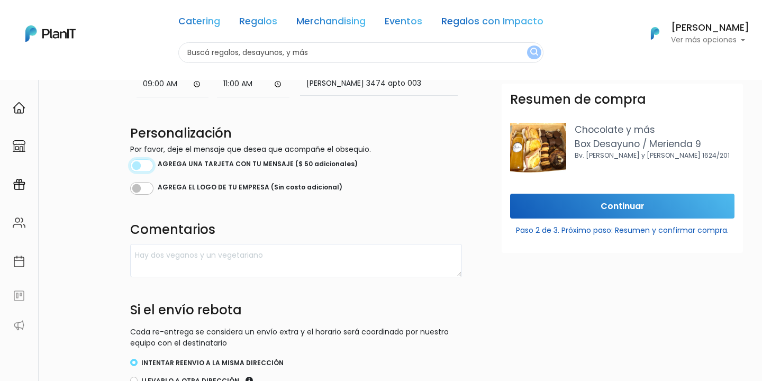
click at [146, 168] on input "checkbox" at bounding box center [141, 165] width 23 height 13
checkbox input "true"
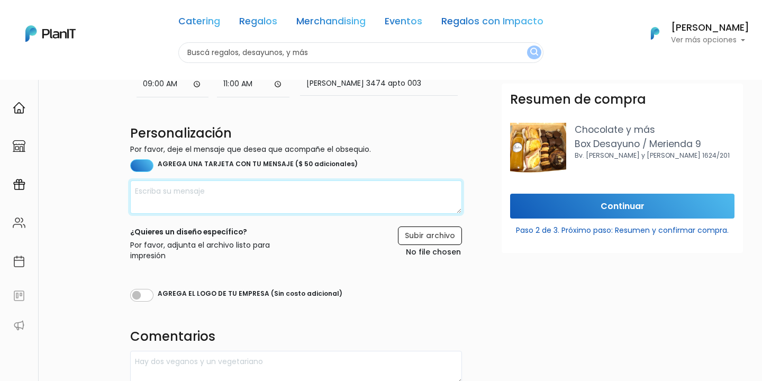
click at [154, 187] on textarea at bounding box center [296, 196] width 332 height 33
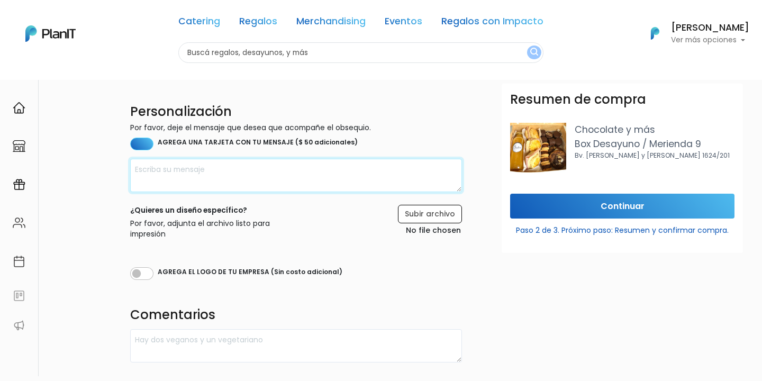
scroll to position [65, 0]
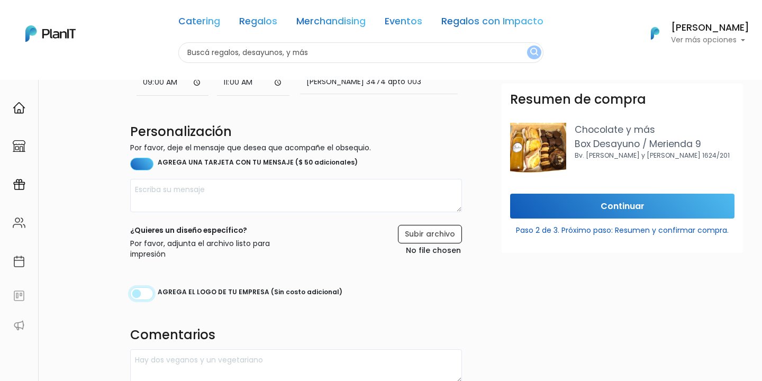
click at [135, 299] on input "checkbox" at bounding box center [141, 293] width 23 height 13
checkbox input "true"
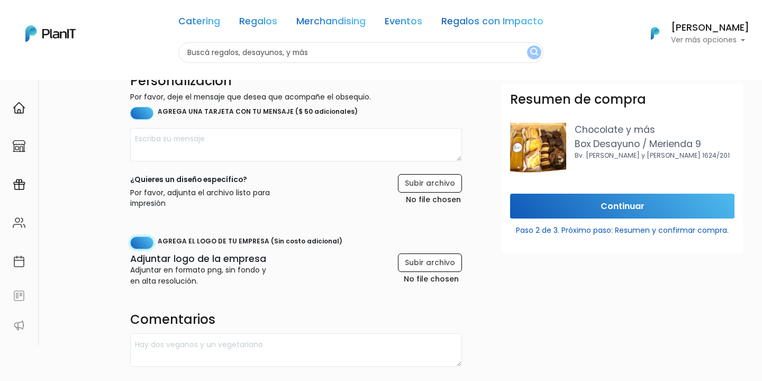
scroll to position [126, 0]
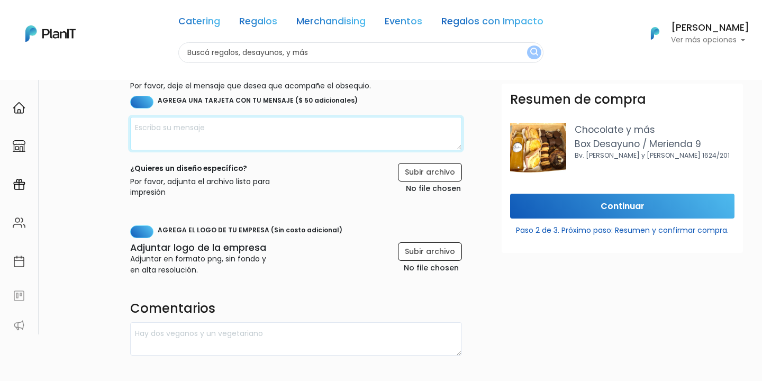
click at [300, 129] on textarea at bounding box center [296, 133] width 332 height 33
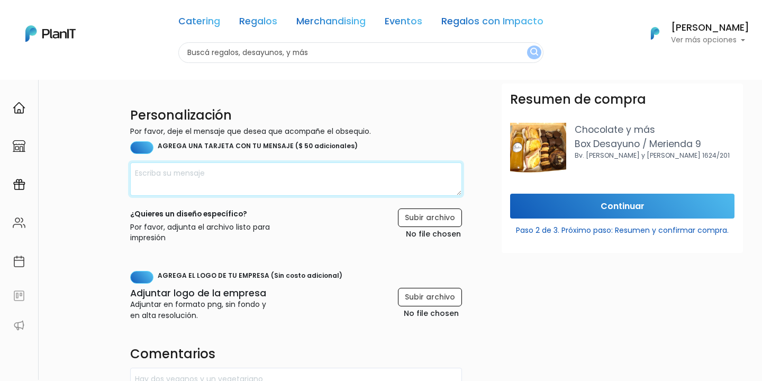
scroll to position [79, 0]
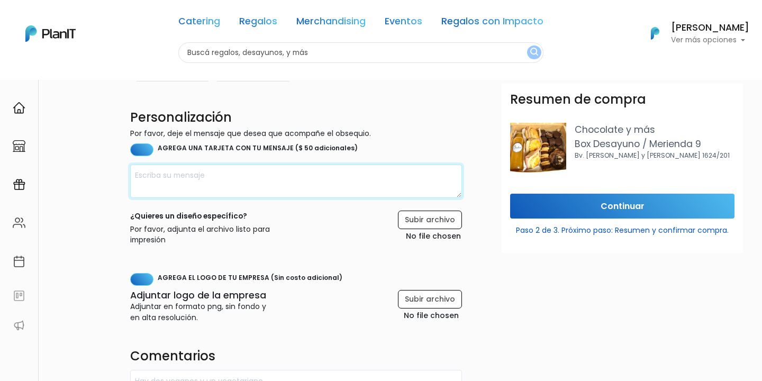
paste textarea "Aunque llegamos un poquito tarde, no queríamos dejar de saludarte: ¡feliz cumpl…"
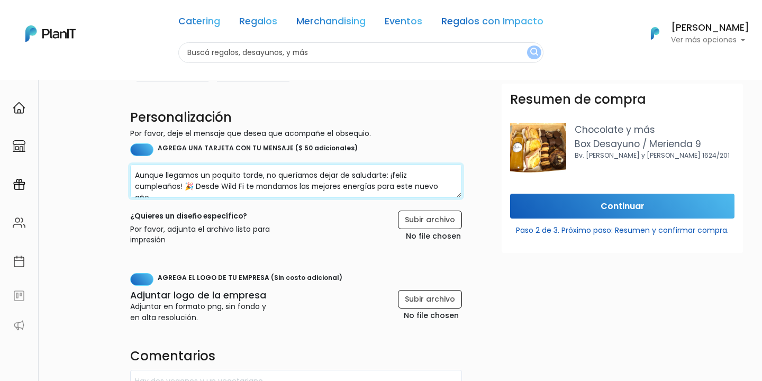
scroll to position [6, 0]
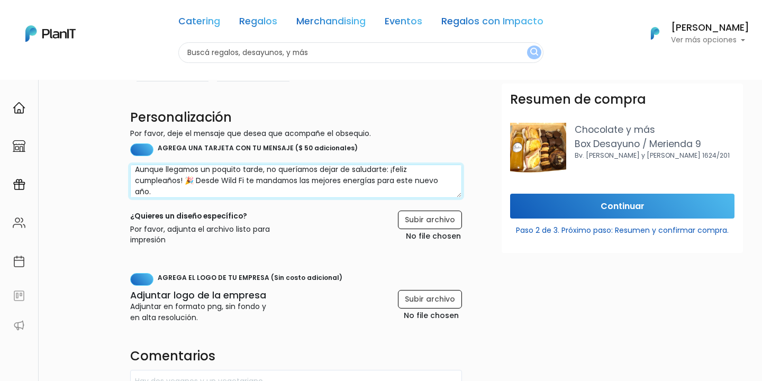
click at [193, 177] on textarea "Aunque llegamos un poquito tarde, no queríamos dejar de saludarte: ¡feliz cumpl…" at bounding box center [296, 181] width 332 height 33
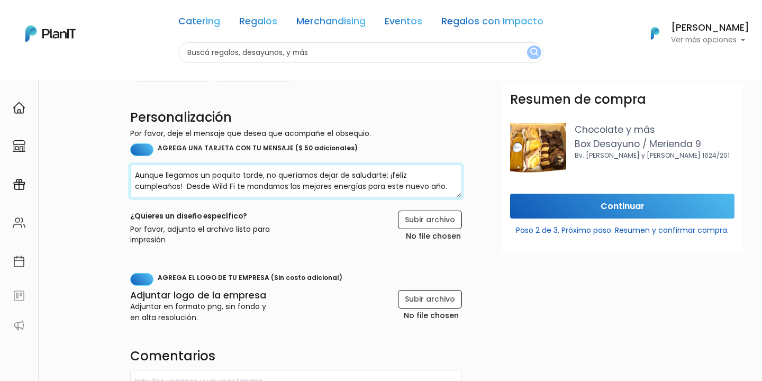
scroll to position [0, 0]
click at [183, 188] on textarea "Aunque llegamos un poquito tarde, no queríamos dejar de saludarte: ¡feliz cumpl…" at bounding box center [296, 181] width 332 height 33
click at [152, 177] on textarea "Aunque llegamos un poquito tarde, no queríamos dejar de saludarte: ¡feliz cumpl…" at bounding box center [296, 181] width 332 height 33
click at [208, 167] on textarea "Aunque llegamos un poquito tarde, no queríamos dejar de saludarte: ¡feliz cumpl…" at bounding box center [296, 181] width 332 height 33
click at [252, 176] on textarea "Aunque llegamos un poquito tarde, no queríamos dejar de saludarte: ¡feliz cumpl…" at bounding box center [296, 181] width 332 height 33
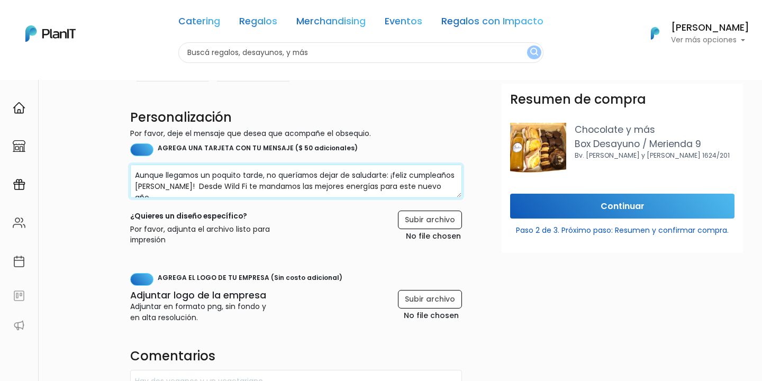
click at [323, 168] on textarea "Aunque llegamos un poquito tarde, no queríamos dejar de saludarte: ¡feliz cumpl…" at bounding box center [296, 181] width 332 height 33
click at [326, 170] on textarea "Aunque llegamos un poquito tarde, no queríamos dejar de saludarte: ¡feliz cumpl…" at bounding box center [296, 181] width 332 height 33
click at [393, 176] on textarea "Aunque llegamos un poquito tarde, no queríamos dejar de saludarte: ¡feliz cumpl…" at bounding box center [296, 181] width 332 height 33
click at [392, 176] on textarea "Aunque llegamos un poquito tarde, no queríamos dejar de saludarte: ¡feliz cumpl…" at bounding box center [296, 181] width 332 height 33
click at [226, 187] on textarea "Aunque llegamos un poquito tarde, no queríamos dejar de saludarte ¡feliz cumple…" at bounding box center [296, 181] width 332 height 33
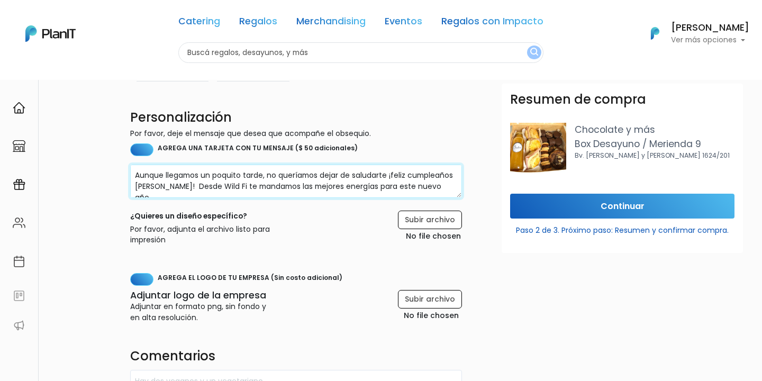
drag, startPoint x: 376, startPoint y: 188, endPoint x: 428, endPoint y: 185, distance: 51.9
click at [428, 185] on textarea "Aunque llegamos un poquito tarde, no queríamos dejar de saludarte ¡feliz cumple…" at bounding box center [296, 181] width 332 height 33
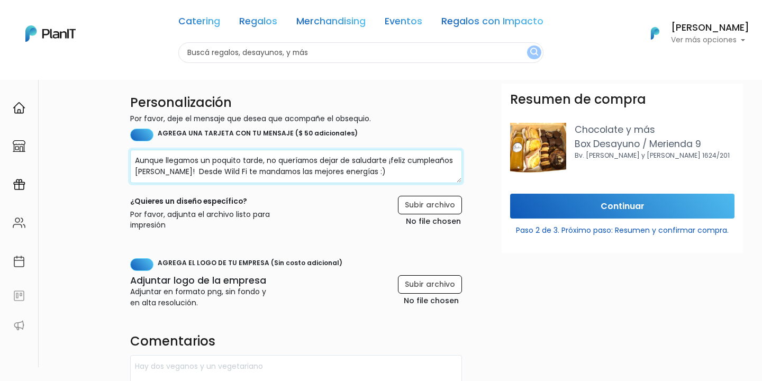
drag, startPoint x: 338, startPoint y: 171, endPoint x: 386, endPoint y: 188, distance: 50.4
click at [386, 188] on div "Aunque llegamos un poquito tarde, no queríamos dejar de saludarte ¡feliz cumple…" at bounding box center [296, 190] width 332 height 81
click at [370, 179] on textarea "Aunque llegamos un poquito tarde, no queríamos dejar de saludarte ¡feliz cumple…" at bounding box center [296, 166] width 332 height 33
drag, startPoint x: 335, startPoint y: 172, endPoint x: 203, endPoint y: 173, distance: 132.8
click at [203, 173] on textarea "Aunque llegamos un poquito tarde, no queríamos dejar de saludarte ¡feliz cumple…" at bounding box center [296, 166] width 332 height 33
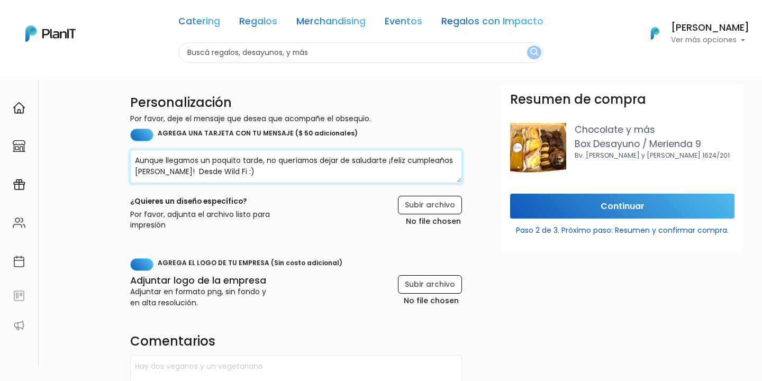
click at [163, 171] on textarea "Aunque llegamos un poquito tarde, no queríamos dejar de saludarte ¡feliz cumple…" at bounding box center [296, 166] width 332 height 33
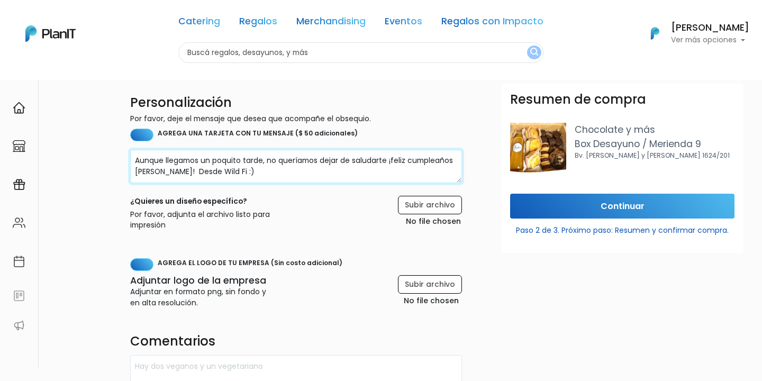
click at [163, 171] on textarea "Aunque llegamos un poquito tarde, no queríamos dejar de saludarte ¡feliz cumple…" at bounding box center [296, 166] width 332 height 33
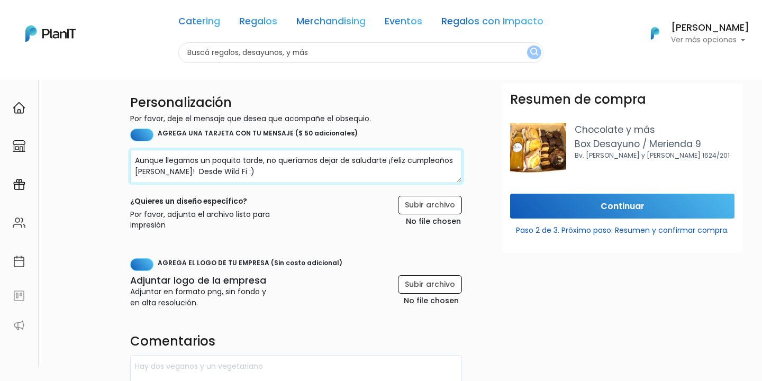
click at [197, 179] on textarea "Aunque llegamos un poquito tarde, no queríamos dejar de saludarte ¡feliz cumple…" at bounding box center [296, 166] width 332 height 33
click at [168, 171] on textarea "Aunque llegamos un poquito tarde, no queríamos dejar de saludarte ¡feliz cumple…" at bounding box center [296, 166] width 332 height 33
click at [216, 174] on textarea "Aunque llegamos un poquito tarde, no queríamos dejar de saludarte ¡feliz cumple…" at bounding box center [296, 166] width 332 height 33
click at [185, 159] on textarea "Aunque llegamos un poquito tarde, no queríamos dejar de saludarte ¡feliz cumple…" at bounding box center [296, 166] width 332 height 33
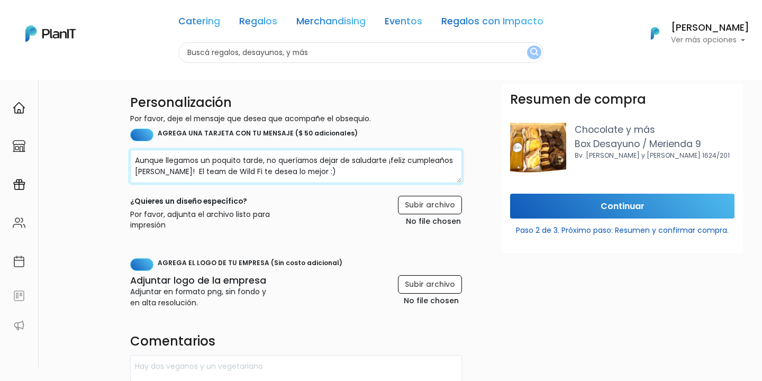
click at [236, 163] on textarea "Aunque llegamos un poquito tarde, no queríamos dejar de saludarte ¡feliz cumple…" at bounding box center [296, 166] width 332 height 33
click at [303, 162] on textarea "Aunque llegamos un poquito tarde, no queríamos dejar de saludarte ¡feliz cumple…" at bounding box center [296, 166] width 332 height 33
click at [388, 159] on textarea "Aunque llegamos un poquito tarde, no queríamos dejar de saludarte ¡feliz cumple…" at bounding box center [296, 166] width 332 height 33
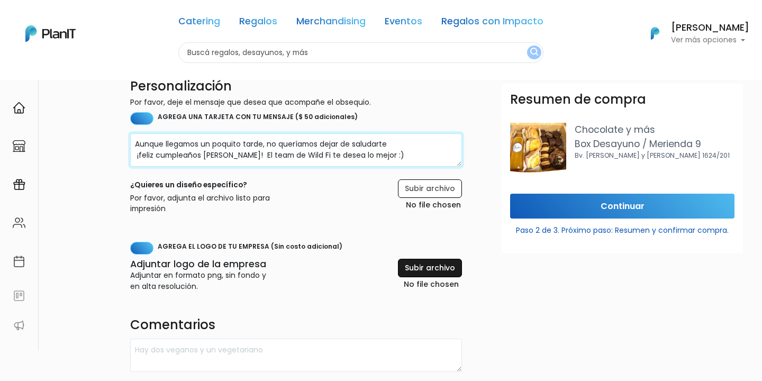
scroll to position [109, 0]
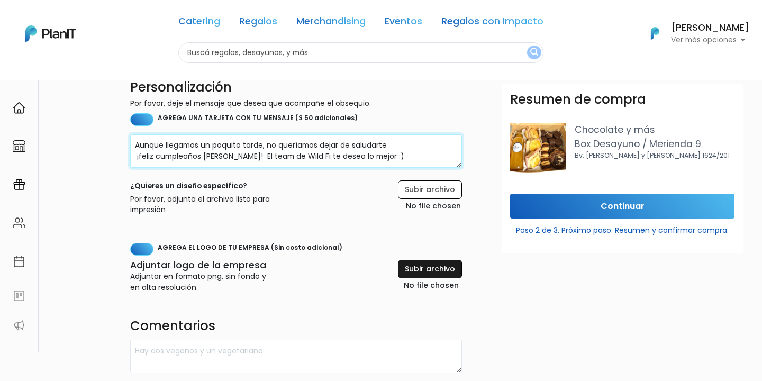
type textarea "Aunque llegamos un poquito tarde, no queríamos dejar de saludarte ¡feliz cumple…"
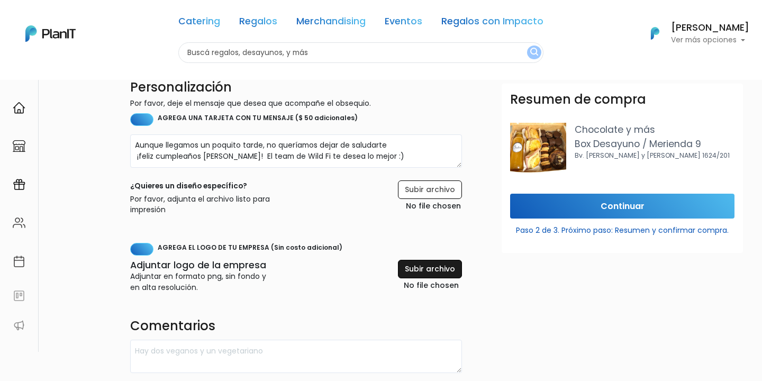
click at [421, 269] on input "file" at bounding box center [405, 276] width 113 height 33
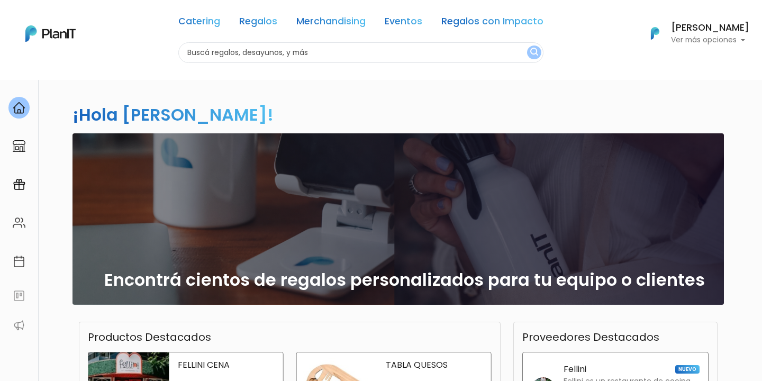
click at [715, 39] on p "Ver más opciones" at bounding box center [710, 40] width 78 height 7
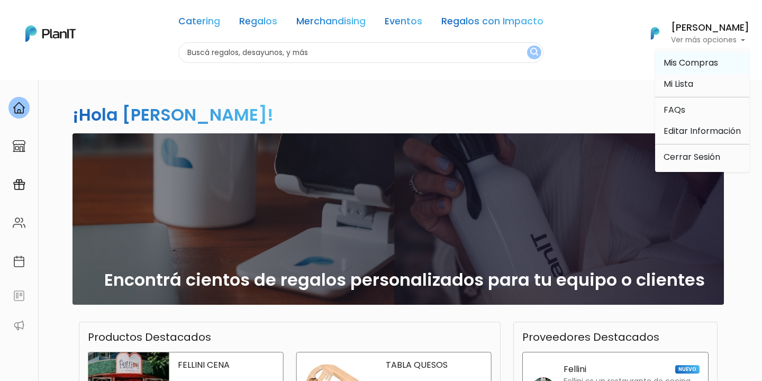
click at [703, 65] on span "Mis Compras" at bounding box center [690, 63] width 54 height 12
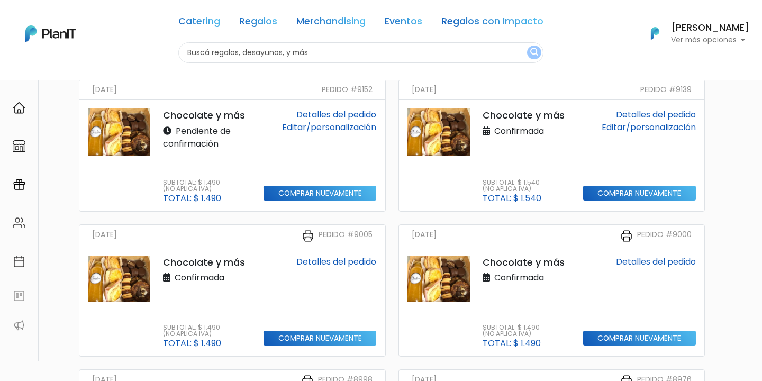
click at [318, 113] on link "Detalles del pedido" at bounding box center [336, 114] width 80 height 12
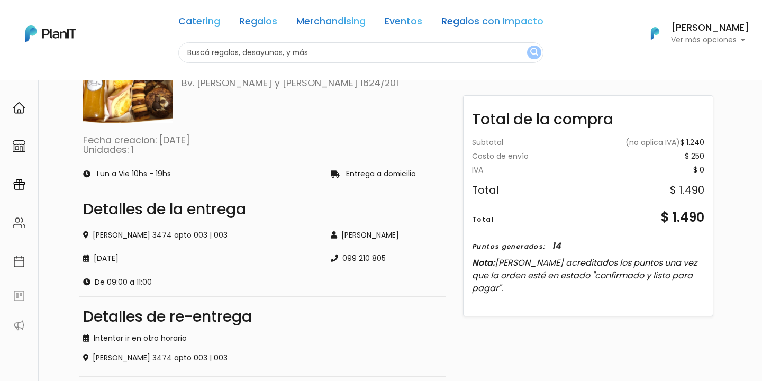
scroll to position [110, 0]
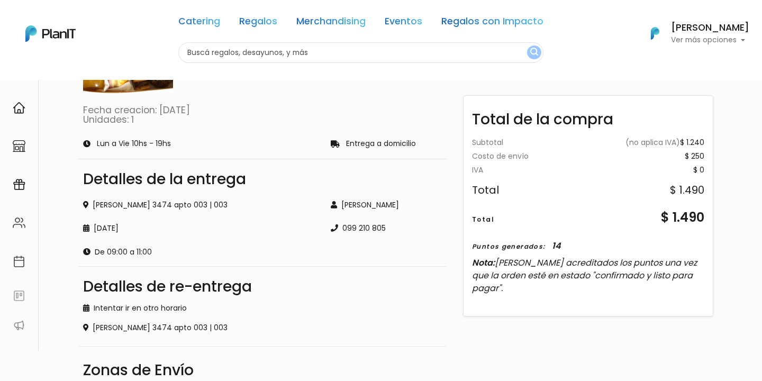
drag, startPoint x: 656, startPoint y: 222, endPoint x: 706, endPoint y: 219, distance: 50.9
click at [706, 219] on div "Subtotal (no aplica IVA) $ 1.240 Costo de envío $ 250 Gift card - 0 Gift card -…" at bounding box center [587, 221] width 249 height 181
click at [705, 214] on div "Subtotal (no aplica IVA) $ 1.240 Costo de envío $ 250 Gift card - 0 Gift card -…" at bounding box center [587, 221] width 249 height 181
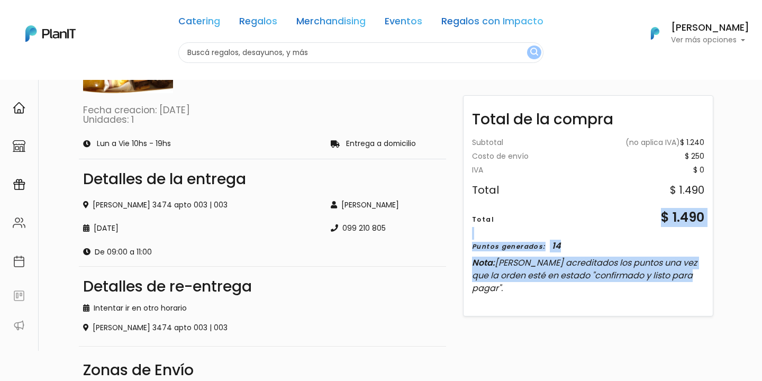
drag, startPoint x: 659, startPoint y: 222, endPoint x: 720, endPoint y: 215, distance: 61.2
click at [720, 215] on div "Total de la compra Subtotal (no aplica IVA) $ 1.240 Costo de envío $ 250 Gift c…" at bounding box center [587, 245] width 271 height 481
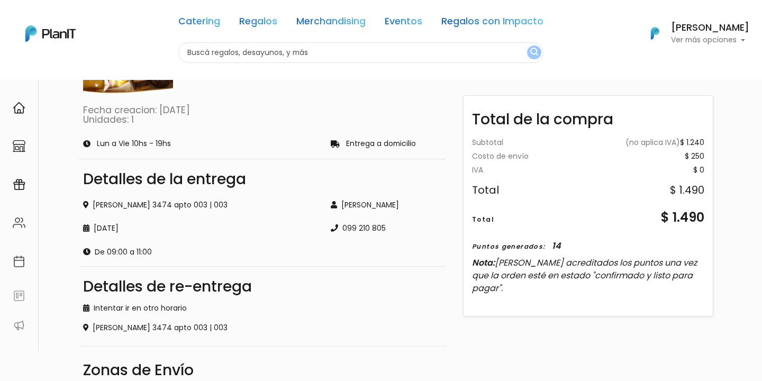
click at [689, 219] on div "$ 1.490" at bounding box center [682, 217] width 43 height 19
click at [668, 219] on div "$ 1.490" at bounding box center [682, 217] width 43 height 19
drag, startPoint x: 656, startPoint y: 219, endPoint x: 703, endPoint y: 216, distance: 47.1
click at [703, 216] on div "Total $ 1.490" at bounding box center [588, 217] width 232 height 19
copy div "$ 1.490"
